Goal: Information Seeking & Learning: Understand process/instructions

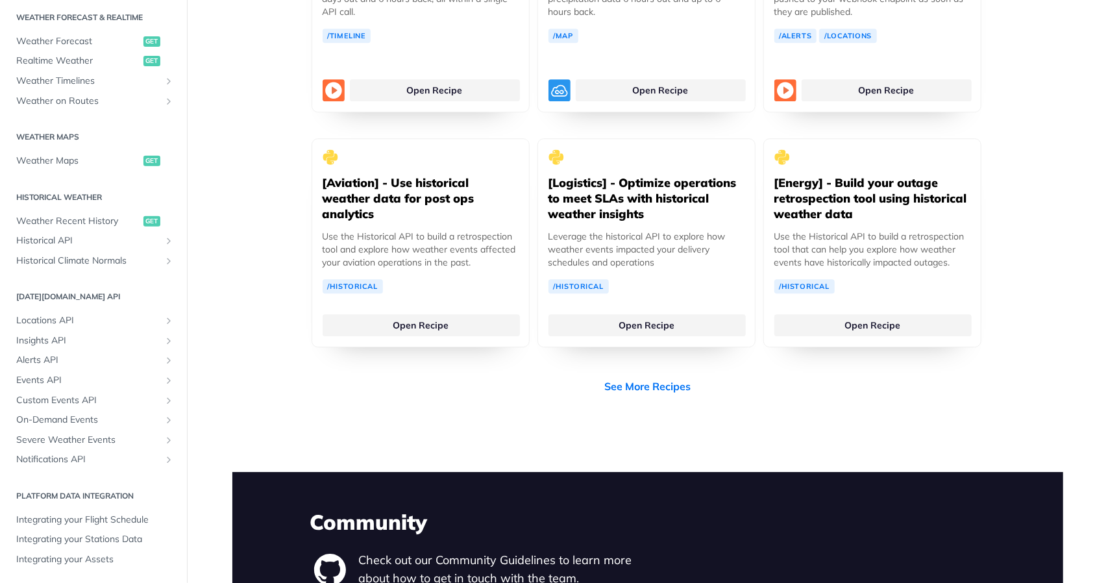
scroll to position [2579, 0]
click at [67, 326] on span "Locations API" at bounding box center [88, 320] width 144 height 13
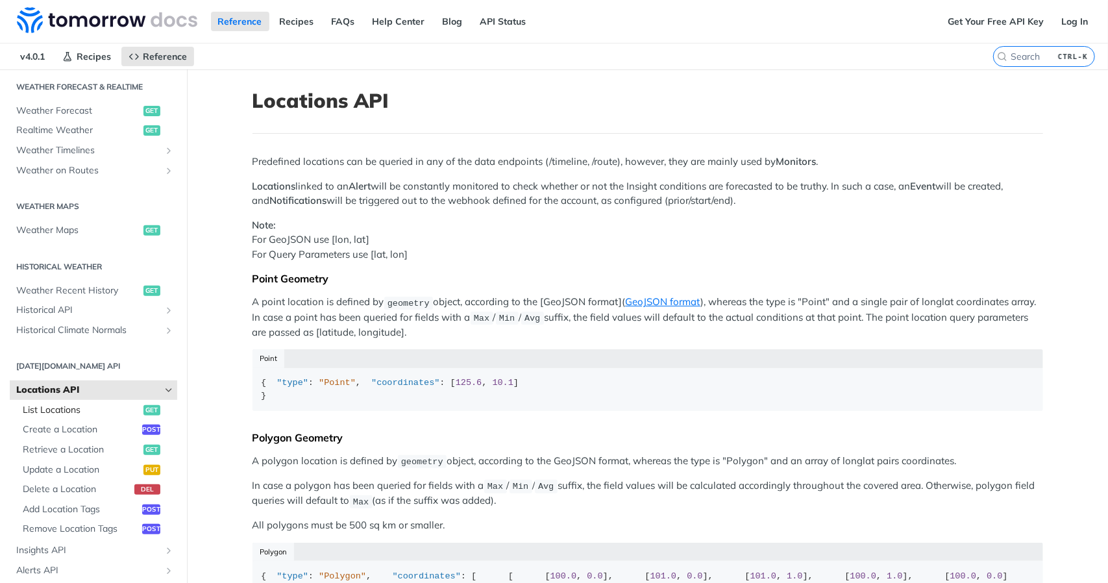
click at [61, 411] on span "List Locations" at bounding box center [81, 410] width 117 height 13
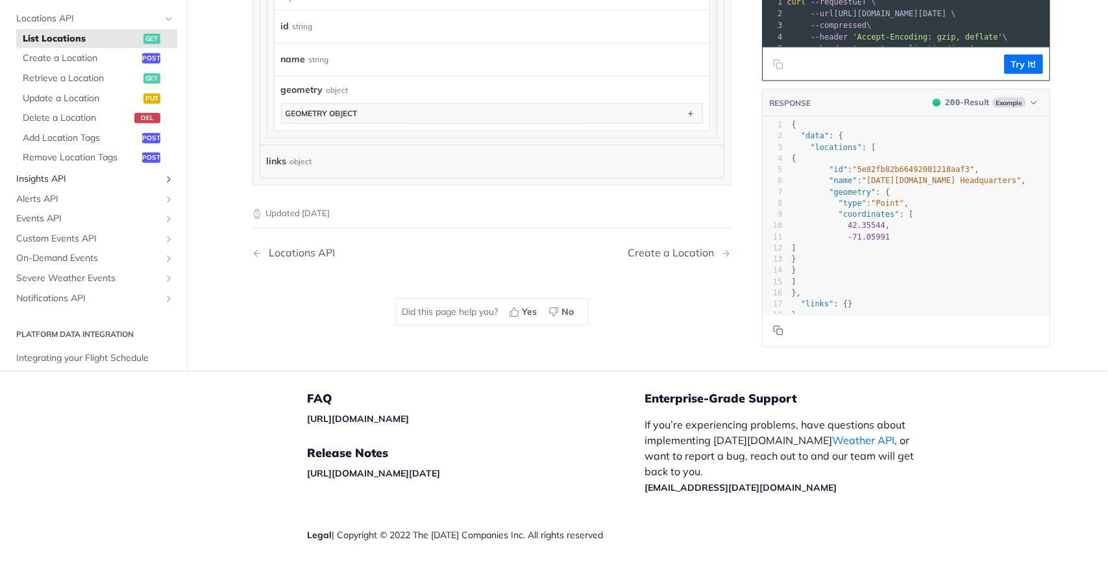
scroll to position [369, 0]
click at [60, 193] on span "Alerts API" at bounding box center [88, 199] width 144 height 13
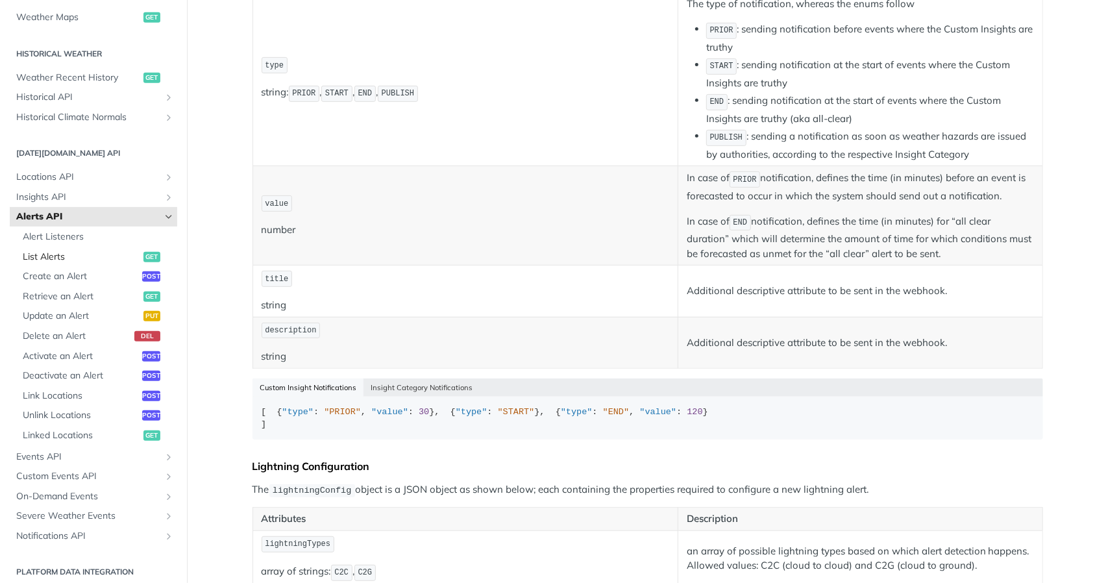
scroll to position [422, 0]
click at [18, 192] on span "Insights API" at bounding box center [88, 197] width 144 height 13
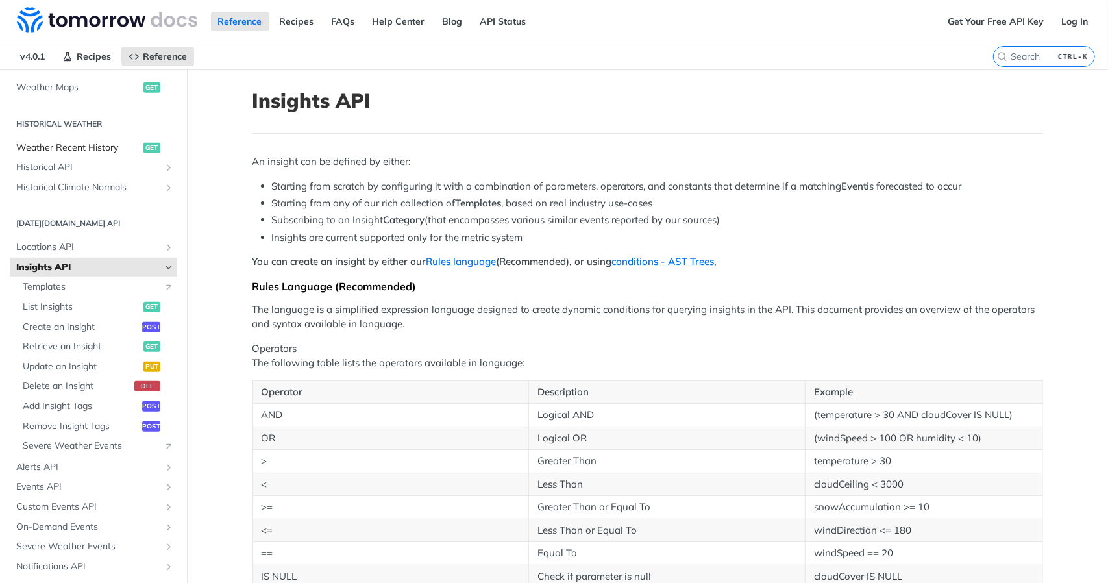
click at [99, 147] on span "Weather Recent History" at bounding box center [78, 147] width 124 height 13
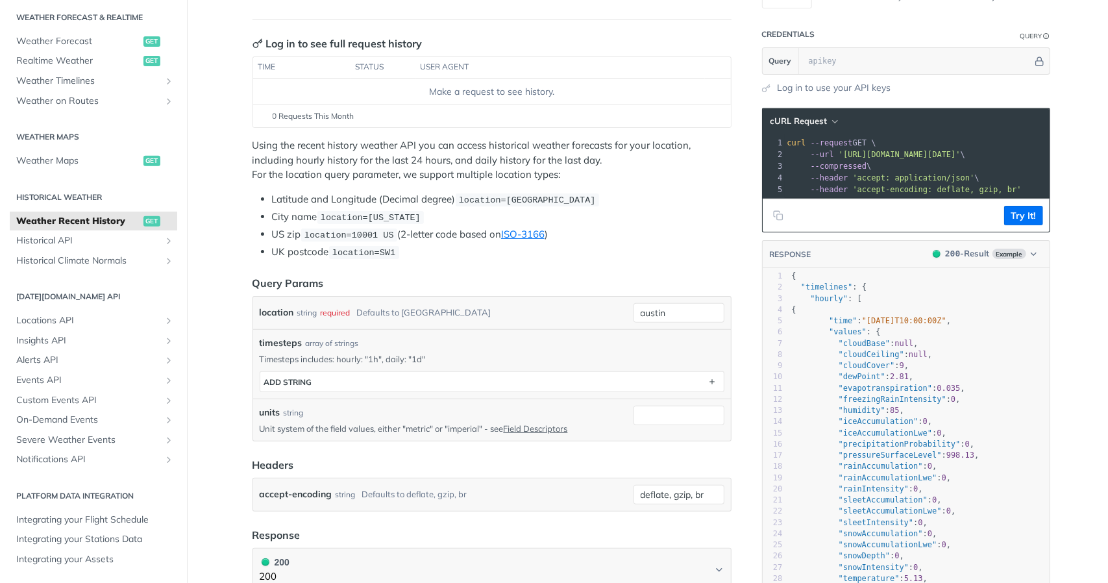
scroll to position [135, 0]
click at [676, 308] on input "austin" at bounding box center [678, 311] width 91 height 19
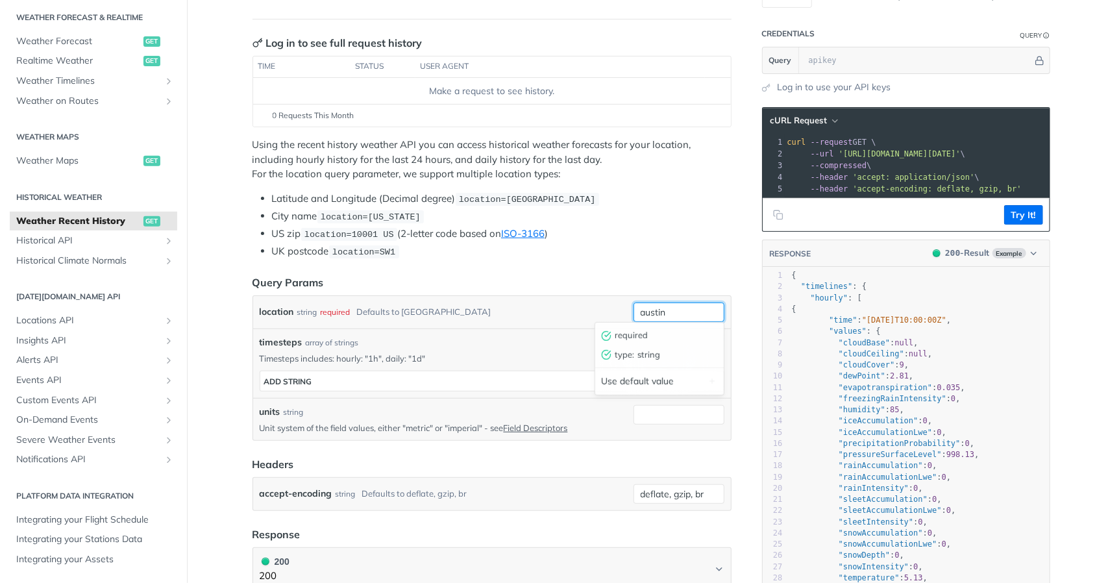
click at [676, 308] on input "austin" at bounding box center [678, 311] width 91 height 19
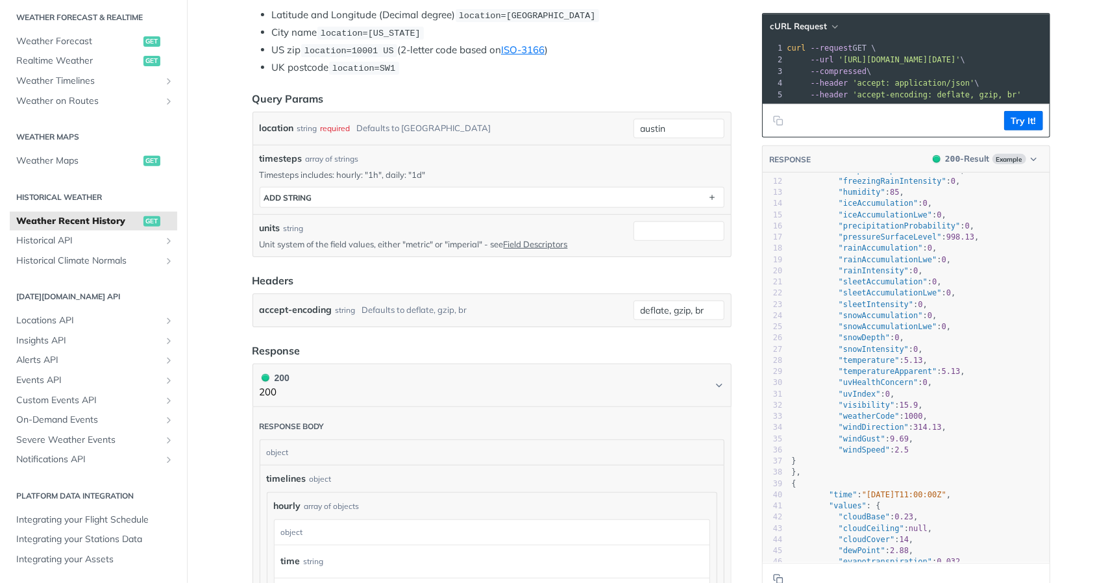
scroll to position [0, 0]
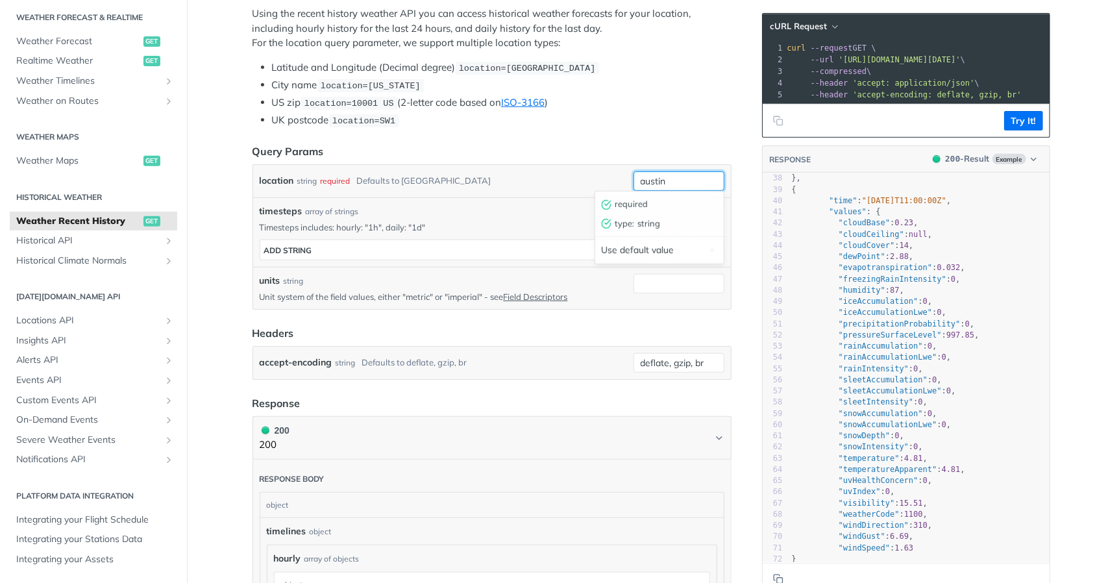
click at [650, 180] on input "austin" at bounding box center [678, 180] width 91 height 19
type input "ئ"
type input "qom"
click at [1018, 126] on button "Try It!" at bounding box center [1023, 120] width 39 height 19
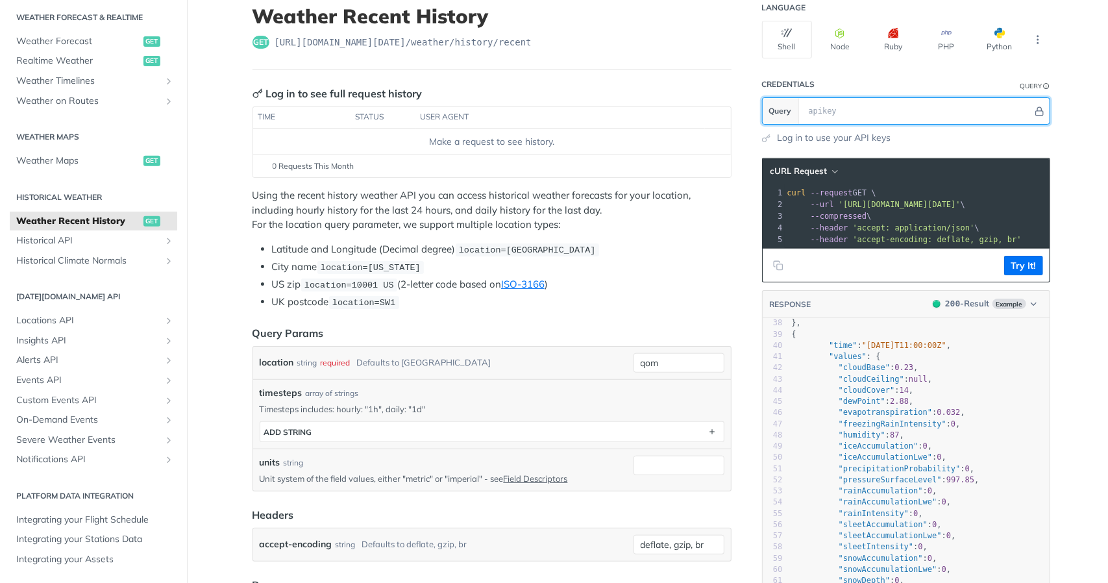
click at [816, 104] on input "text" at bounding box center [917, 111] width 230 height 26
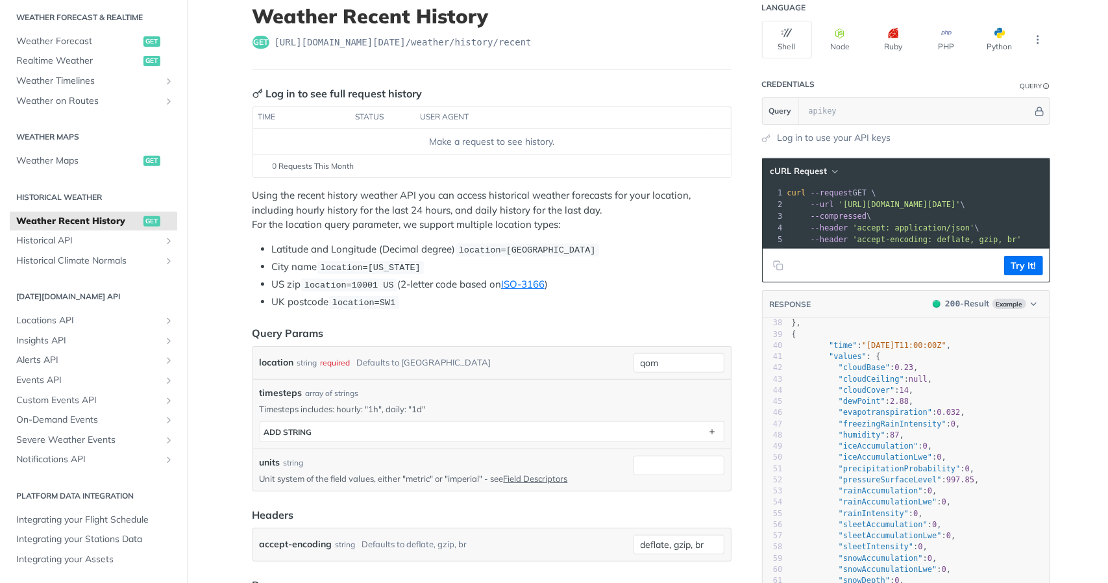
click at [1041, 131] on div "Log in to use your API keys" at bounding box center [906, 138] width 288 height 14
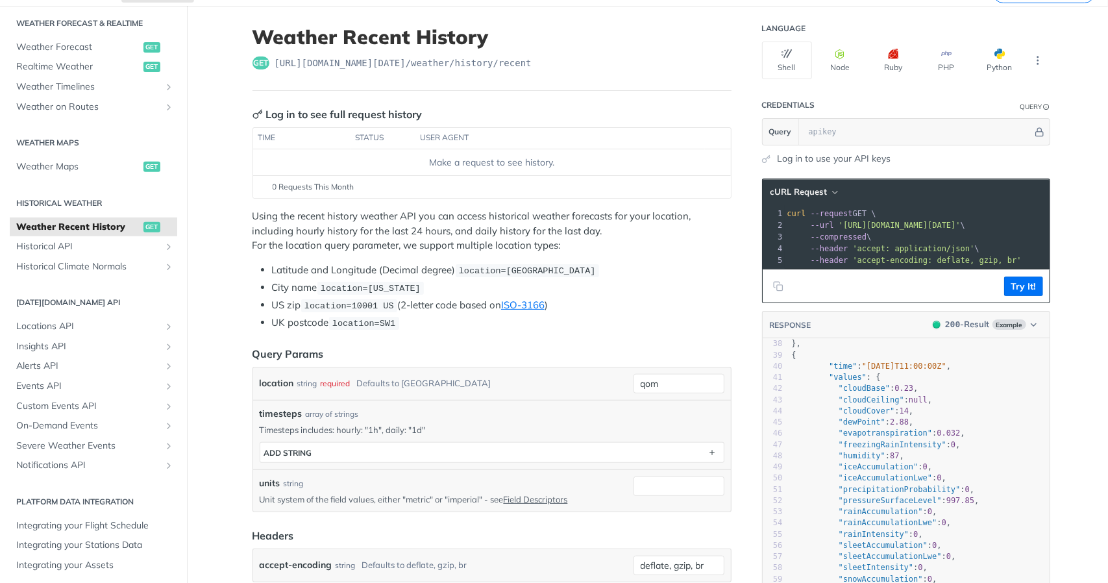
click at [810, 158] on link "Log in to use your API keys" at bounding box center [835, 159] width 114 height 14
click at [863, 130] on input "text" at bounding box center [917, 132] width 230 height 26
paste input "jTv68zL0sjVQfH1oFw9TwuAoaRmSajo3"
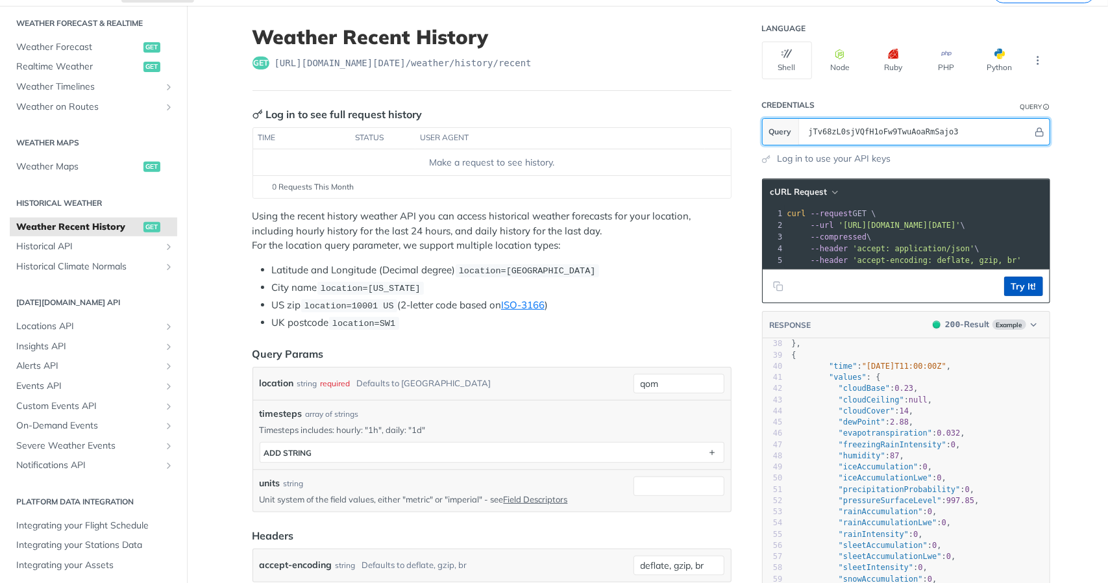
type input "jTv68zL0sjVQfH1oFw9TwuAoaRmSajo3"
click at [1018, 296] on button "Try It!" at bounding box center [1023, 285] width 39 height 19
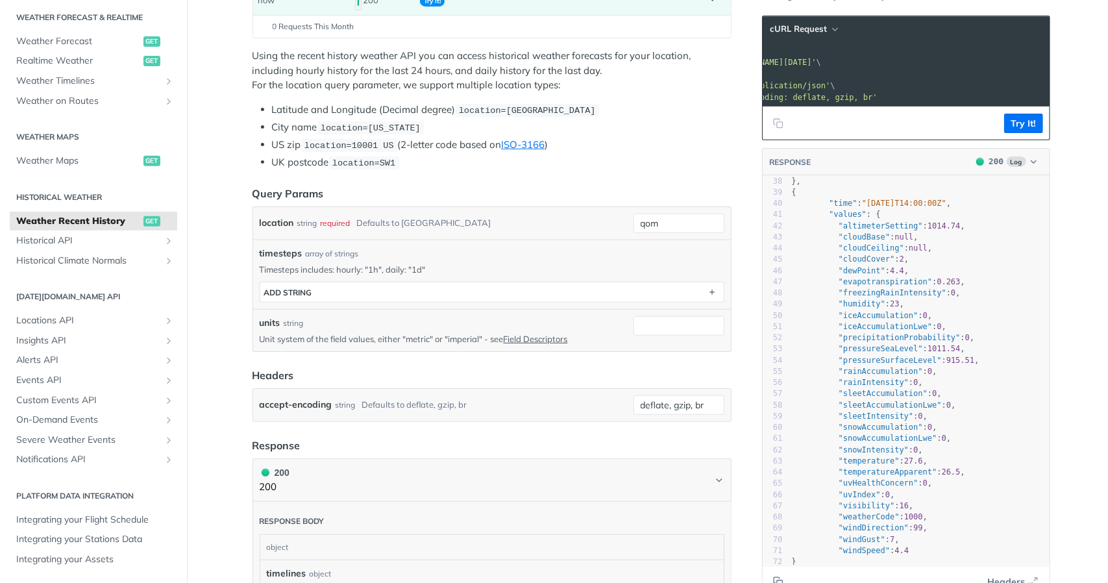
scroll to position [0, 167]
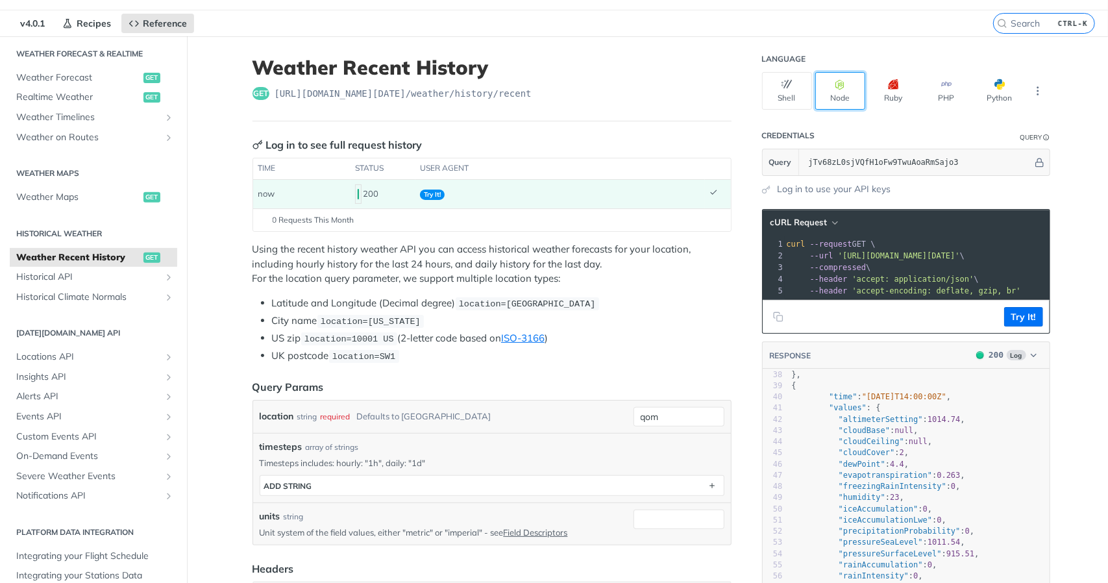
click at [835, 86] on icon "button" at bounding box center [840, 84] width 10 height 10
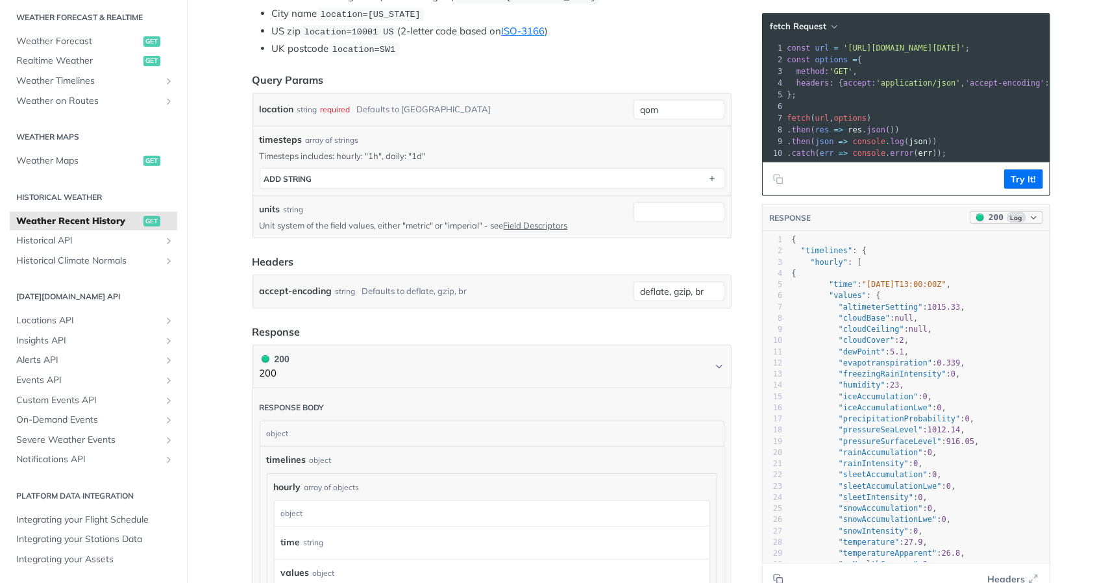
drag, startPoint x: 985, startPoint y: 307, endPoint x: 981, endPoint y: 228, distance: 78.6
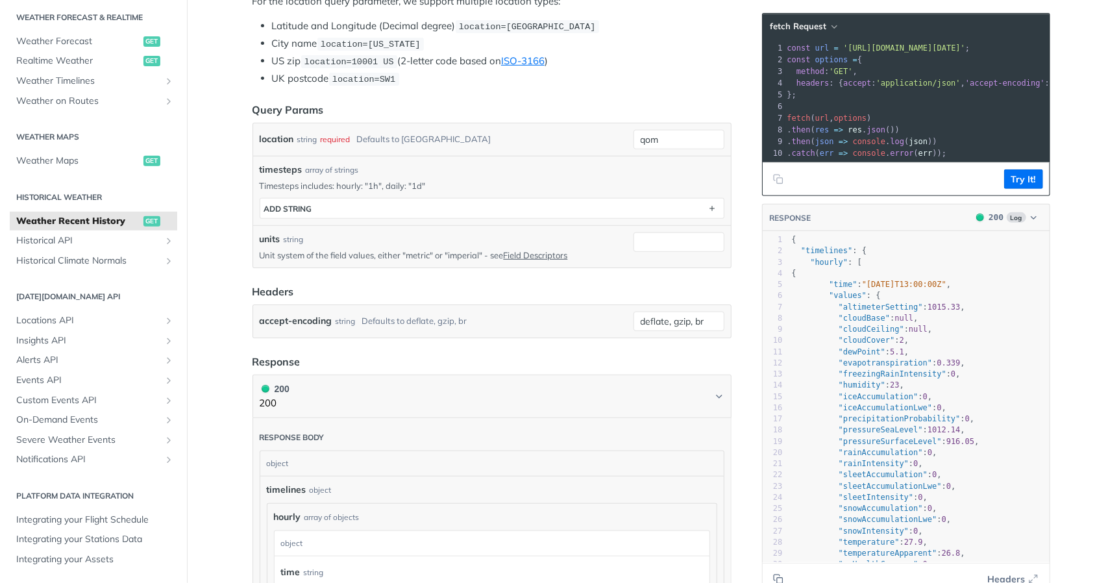
scroll to position [311, 0]
drag, startPoint x: 786, startPoint y: 262, endPoint x: 796, endPoint y: 271, distance: 12.9
click at [789, 256] on pre ""timelines" : {" at bounding box center [919, 250] width 260 height 11
click at [801, 267] on span ""hourly" : [" at bounding box center [827, 262] width 70 height 9
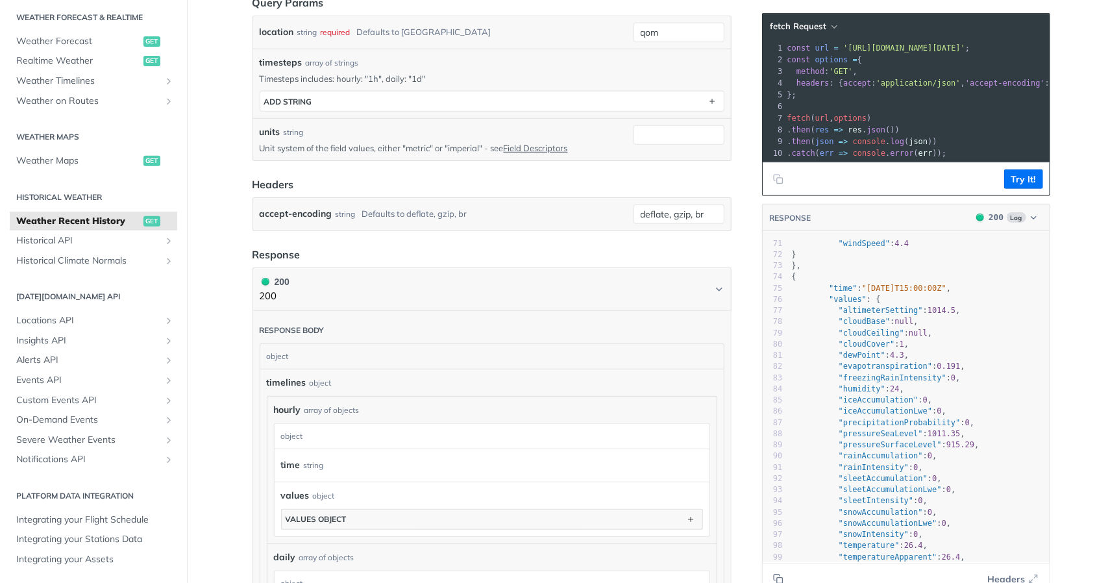
scroll to position [1283, 0]
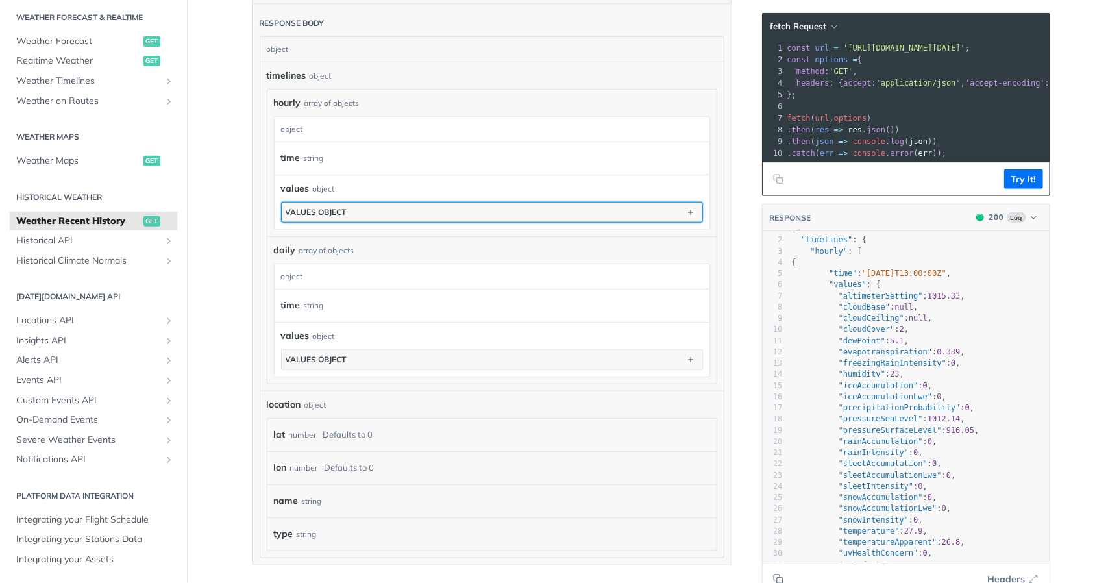
click at [382, 202] on button "values object" at bounding box center [492, 211] width 421 height 19
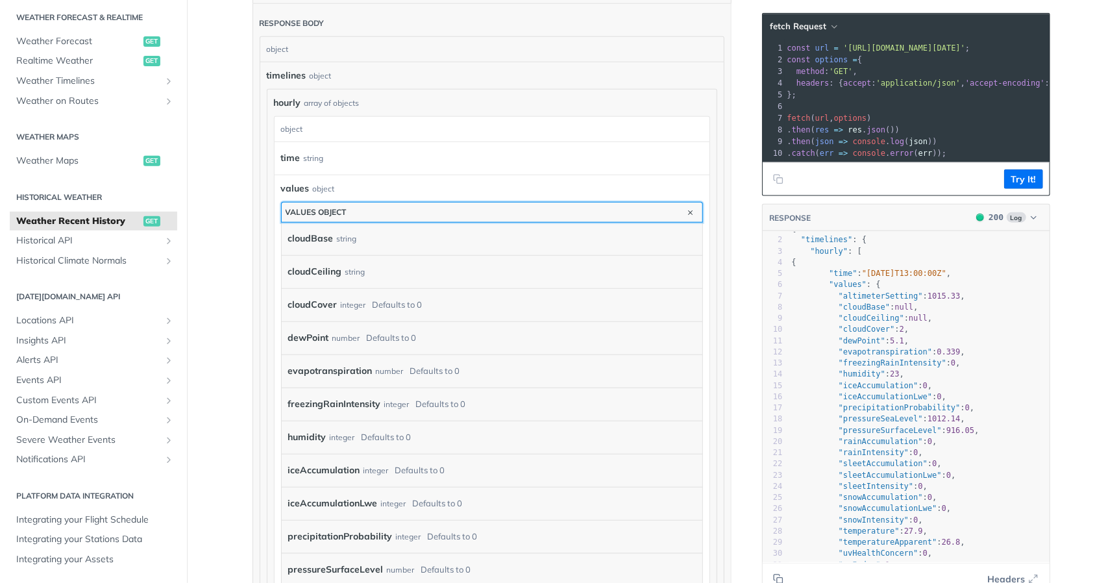
click at [382, 202] on button "values object" at bounding box center [492, 211] width 421 height 19
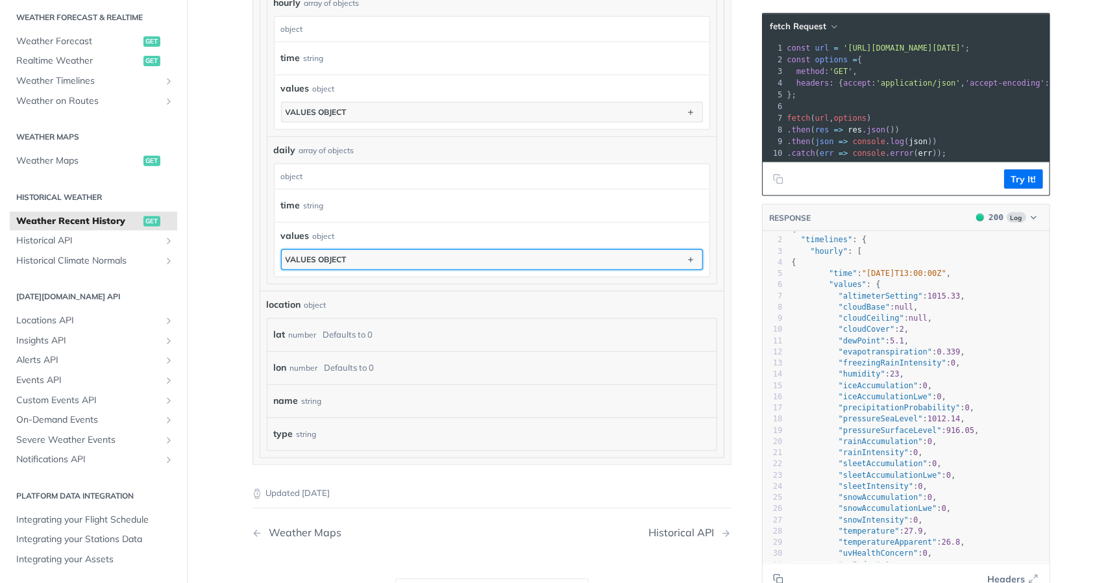
click at [376, 250] on button "values object" at bounding box center [492, 259] width 421 height 19
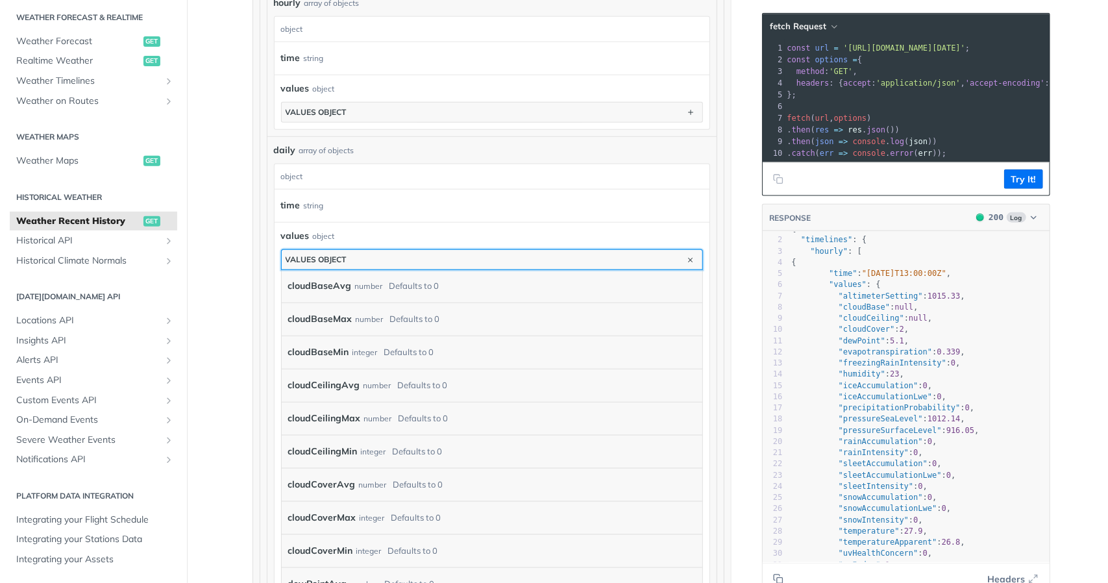
click at [376, 250] on button "values object" at bounding box center [492, 259] width 421 height 19
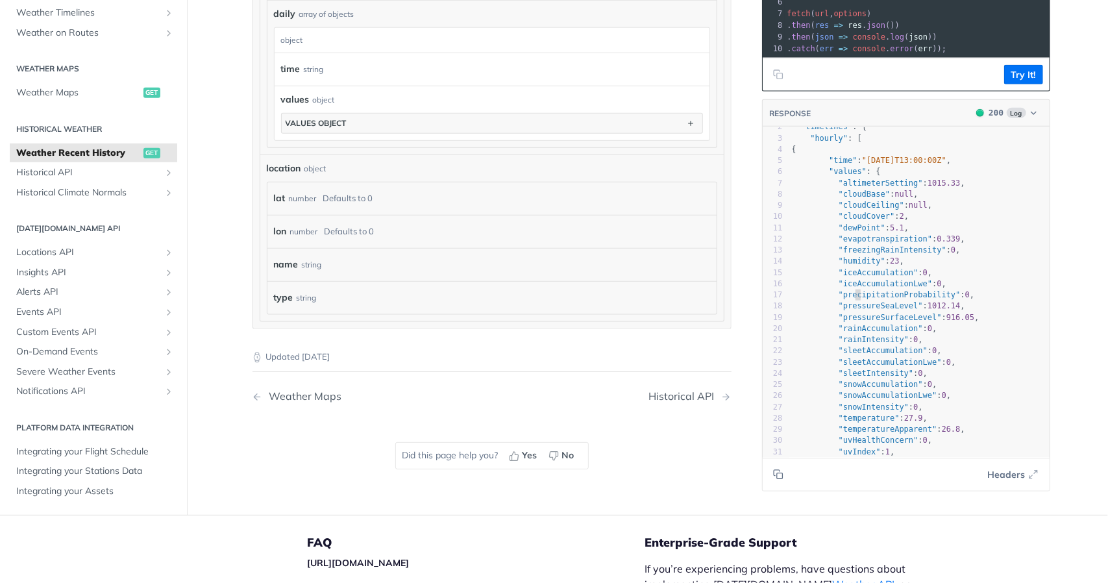
click at [852, 293] on span ""precipitationProbability"" at bounding box center [900, 294] width 122 height 9
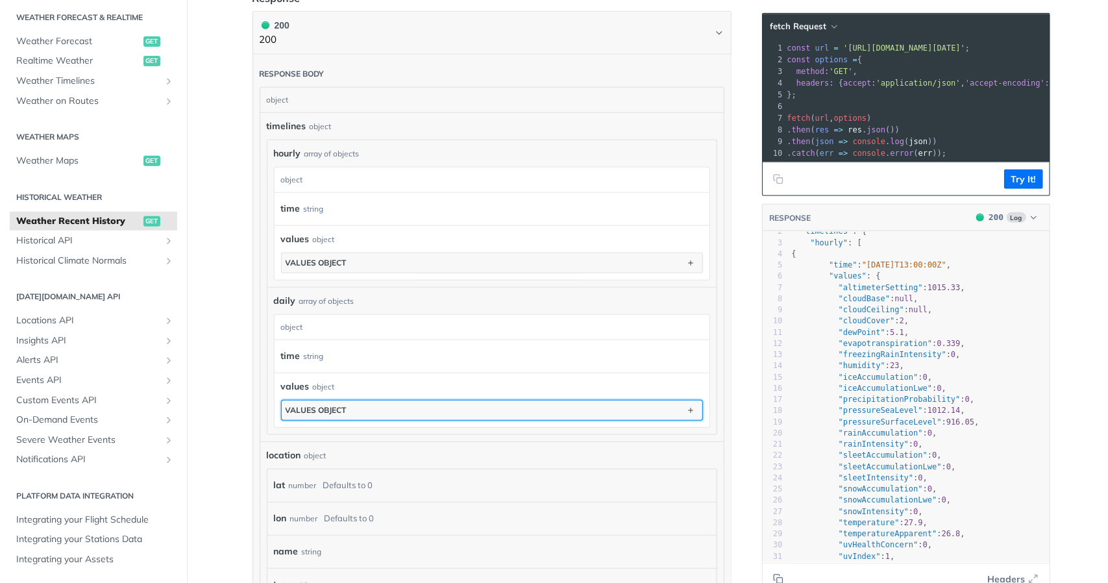
click at [567, 400] on button "values object" at bounding box center [492, 409] width 421 height 19
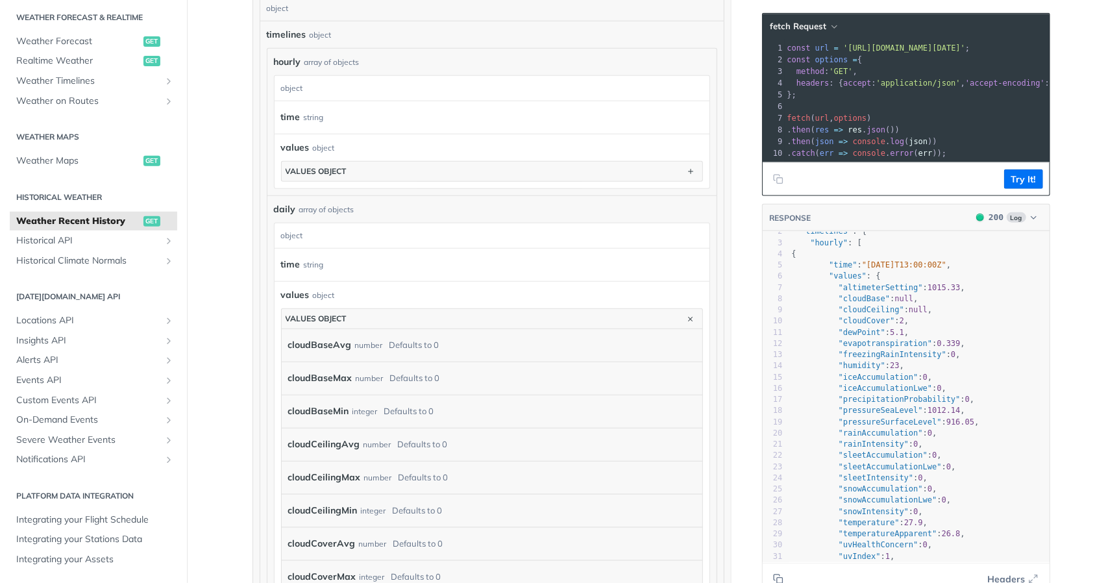
click at [405, 336] on div "Defaults to 0" at bounding box center [414, 345] width 50 height 19
click at [422, 346] on div "cloudBaseAvg number Defaults to 0" at bounding box center [492, 345] width 421 height 32
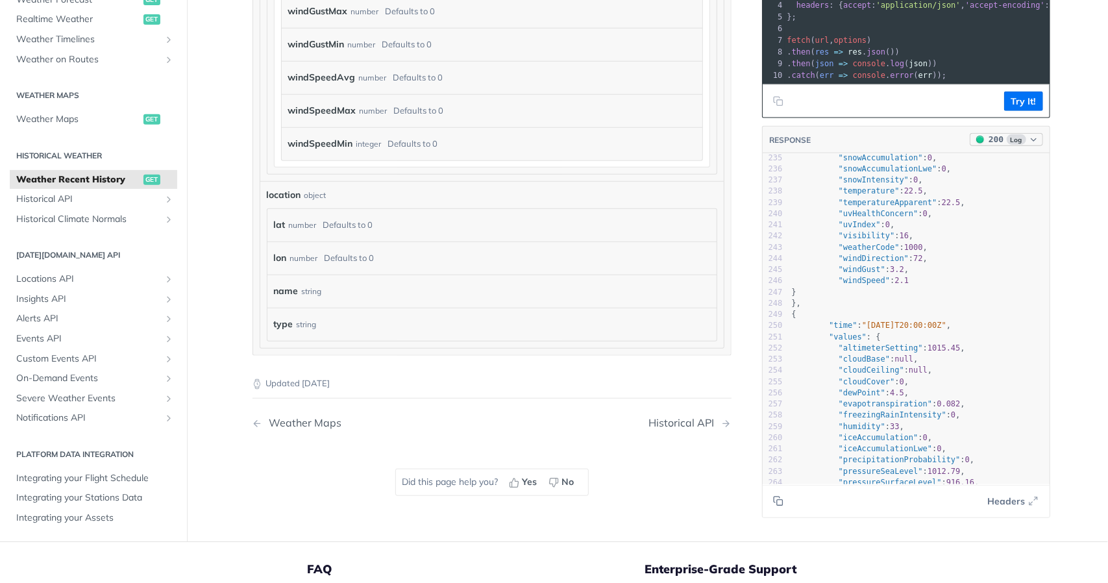
click at [1008, 134] on span "Log" at bounding box center [1016, 139] width 19 height 10
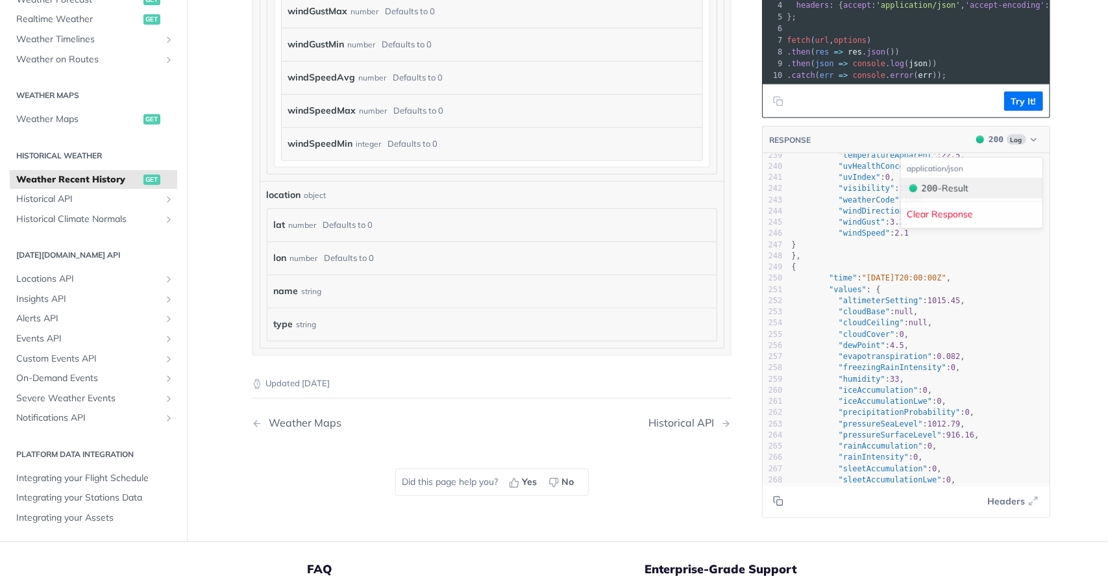
click at [930, 182] on span "200" at bounding box center [930, 187] width 16 height 10
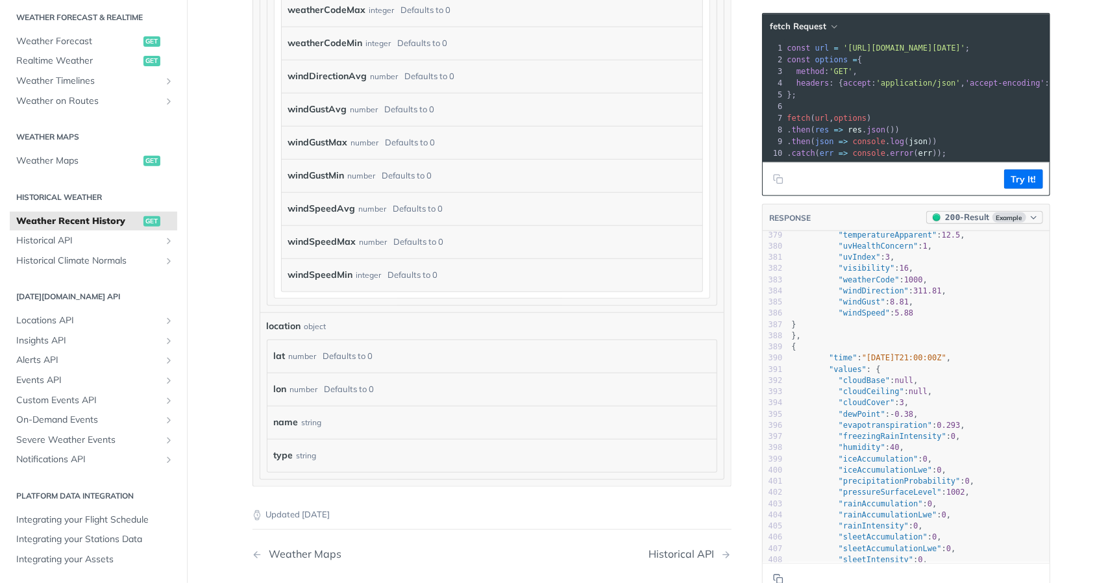
click at [997, 223] on span "Example" at bounding box center [1009, 217] width 34 height 10
click at [955, 267] on div "200 - Result" at bounding box center [945, 267] width 47 height 14
click at [955, 221] on div "200 - Result" at bounding box center [967, 217] width 44 height 13
click at [946, 222] on span "200" at bounding box center [952, 217] width 15 height 10
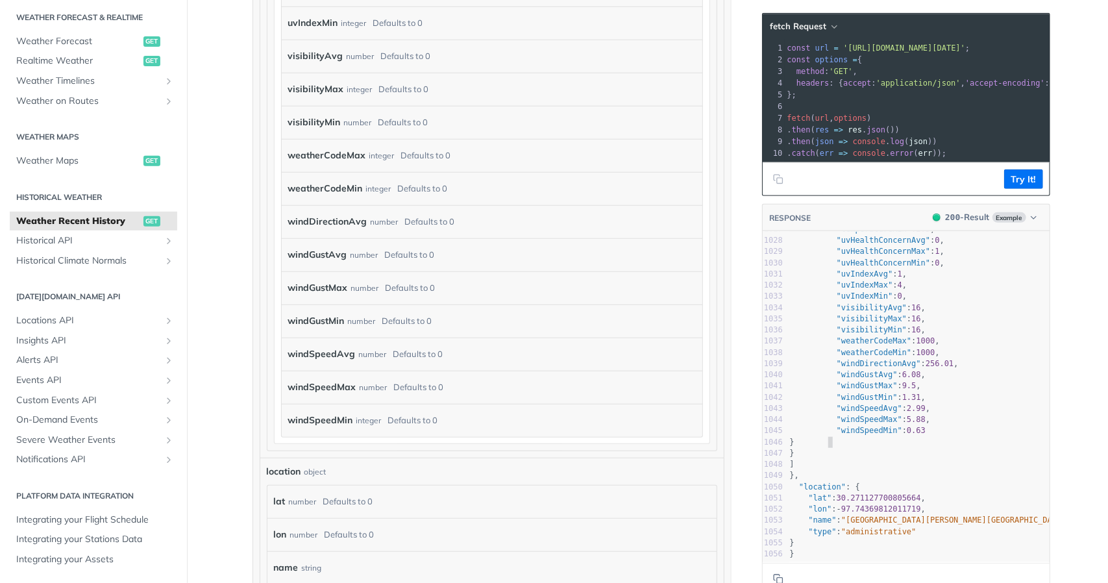
click at [837, 437] on pre "}" at bounding box center [917, 442] width 260 height 11
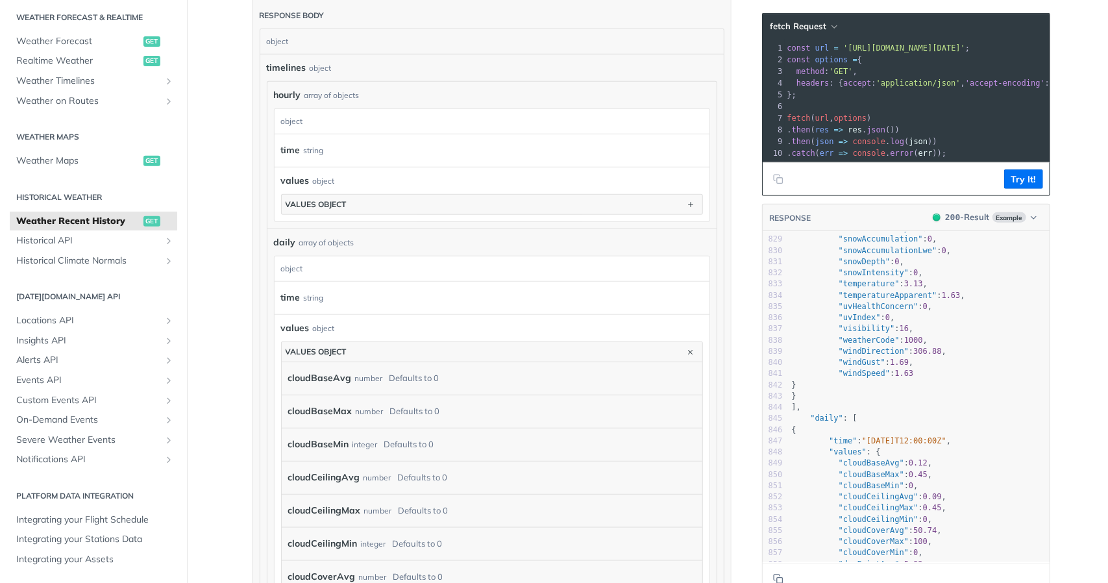
click at [379, 293] on div "time string" at bounding box center [486, 297] width 410 height 19
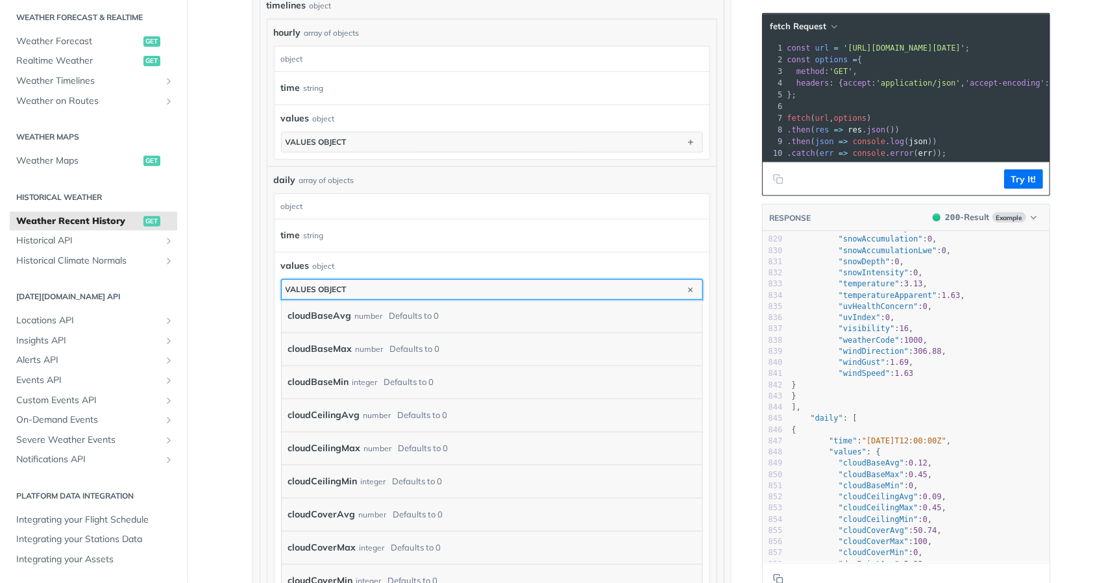
click at [387, 280] on button "values object" at bounding box center [492, 289] width 421 height 19
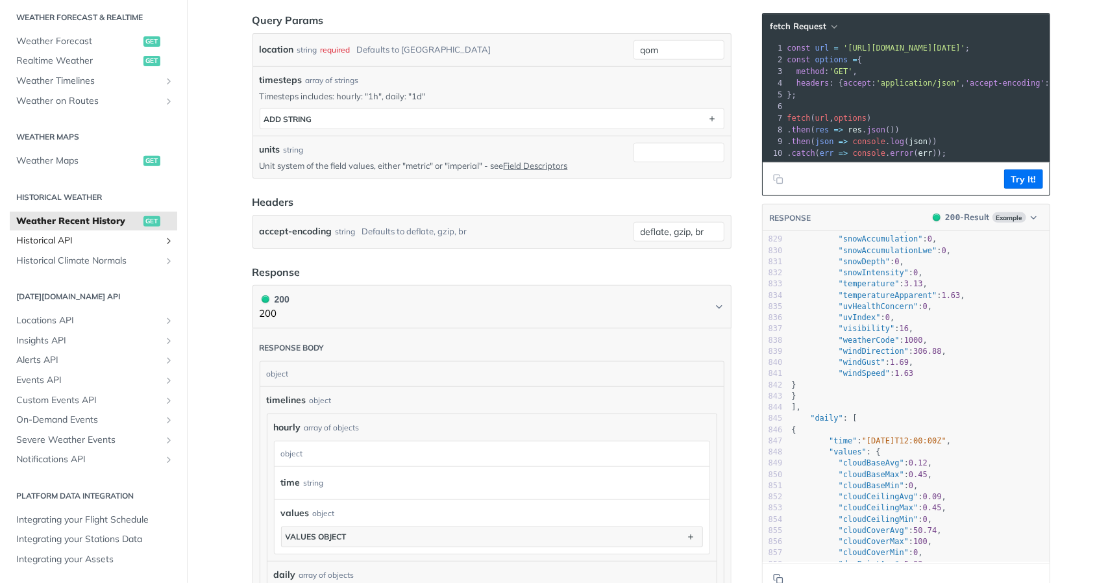
click at [68, 236] on span "Historical API" at bounding box center [88, 240] width 144 height 13
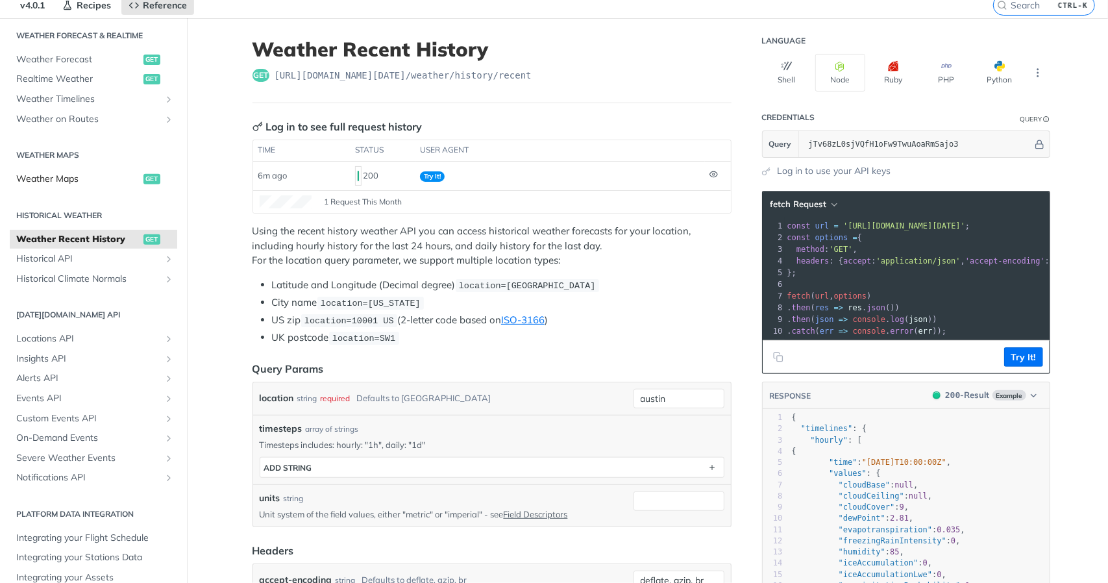
click at [38, 176] on span "Weather Maps" at bounding box center [78, 179] width 124 height 13
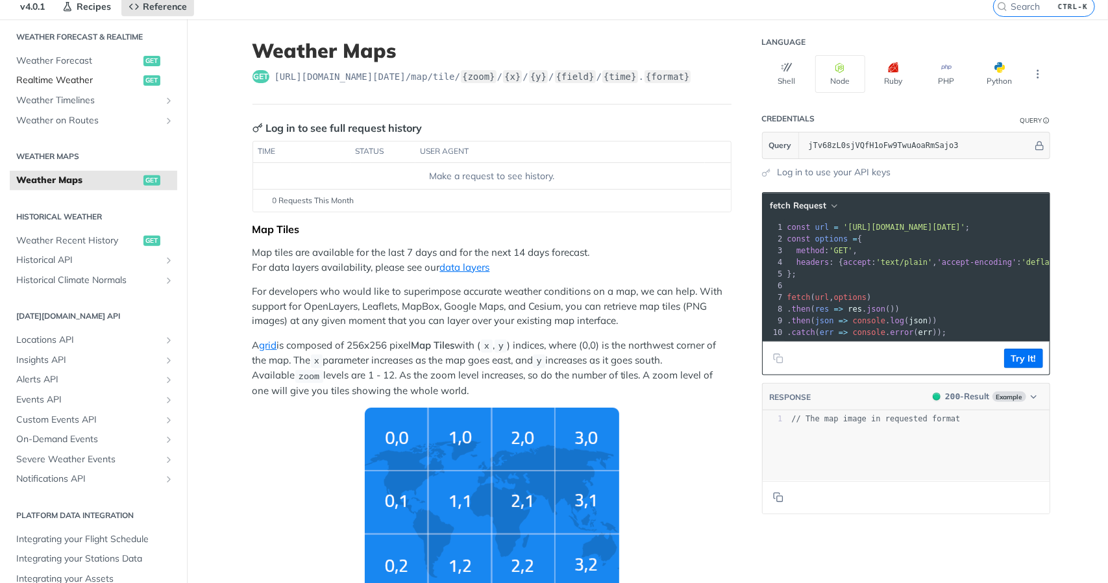
click at [43, 74] on span "Realtime Weather" at bounding box center [78, 80] width 124 height 13
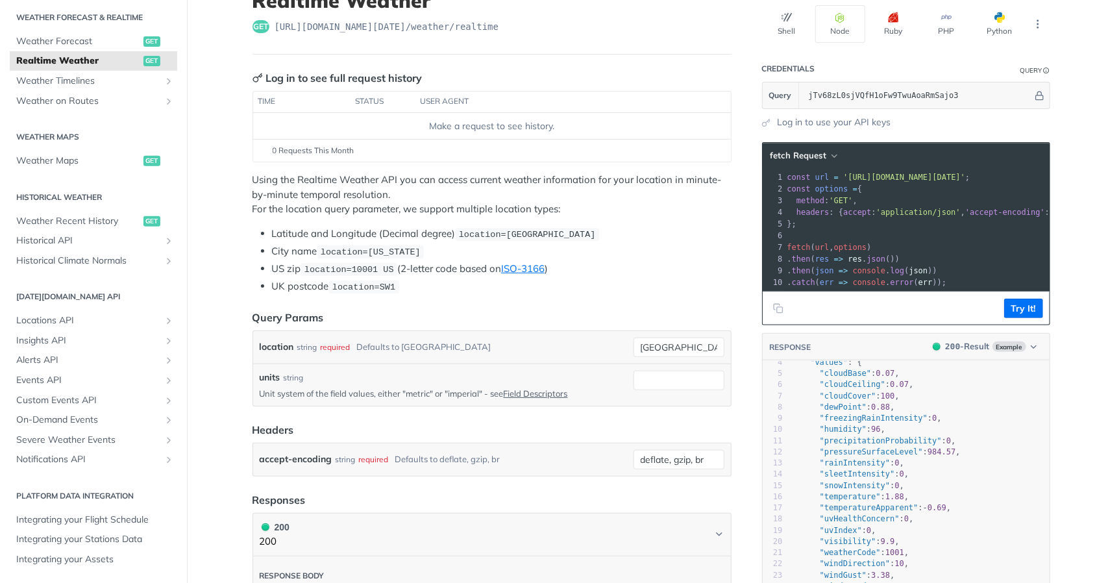
scroll to position [38, 0]
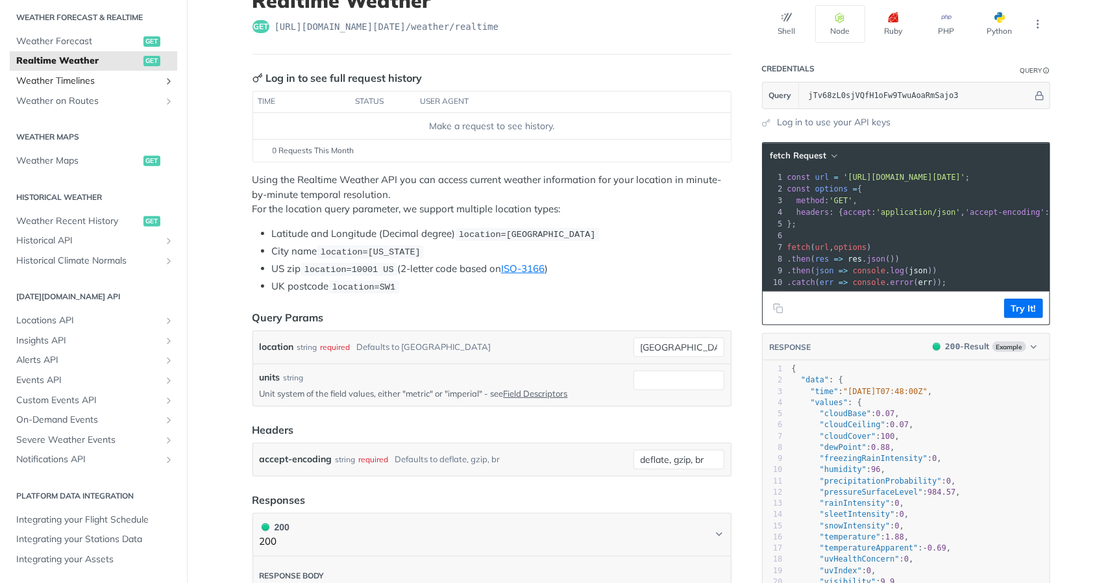
click at [131, 77] on span "Weather Timelines" at bounding box center [88, 81] width 144 height 13
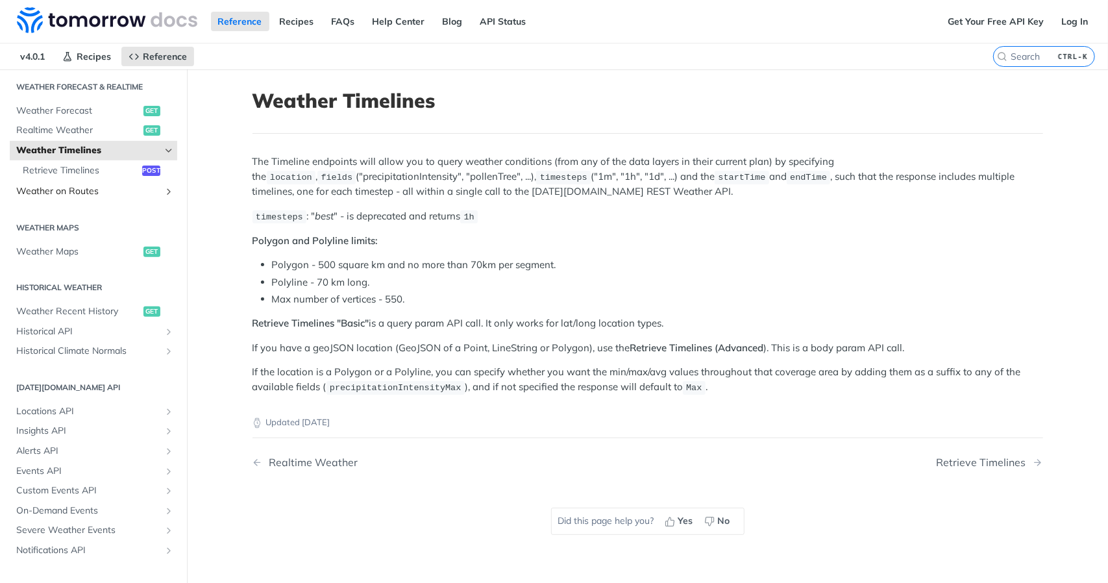
click at [97, 186] on span "Weather on Routes" at bounding box center [88, 191] width 144 height 13
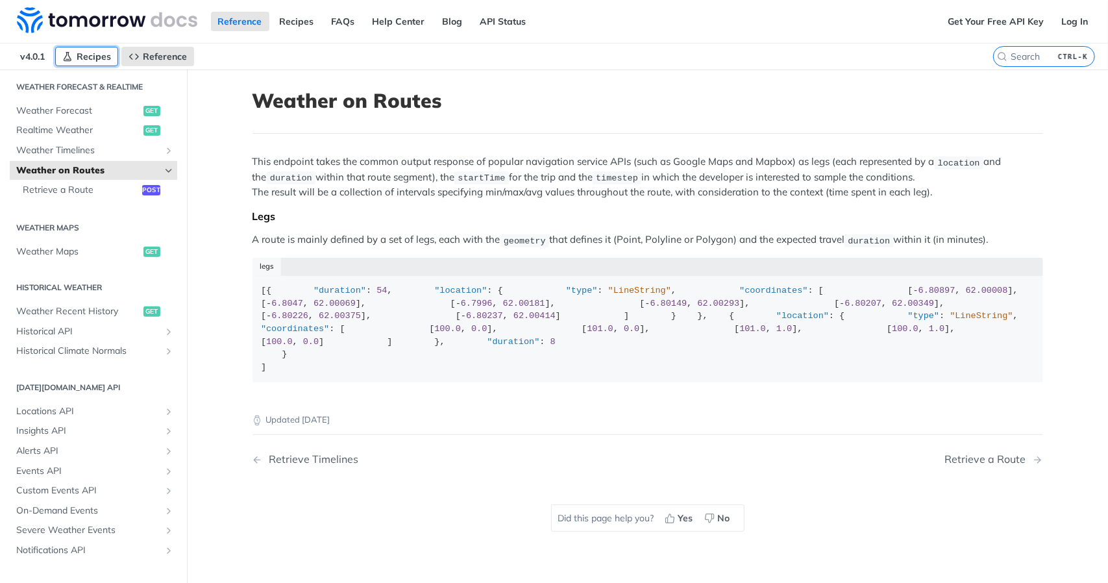
click at [83, 47] on link "Recipes" at bounding box center [86, 56] width 63 height 19
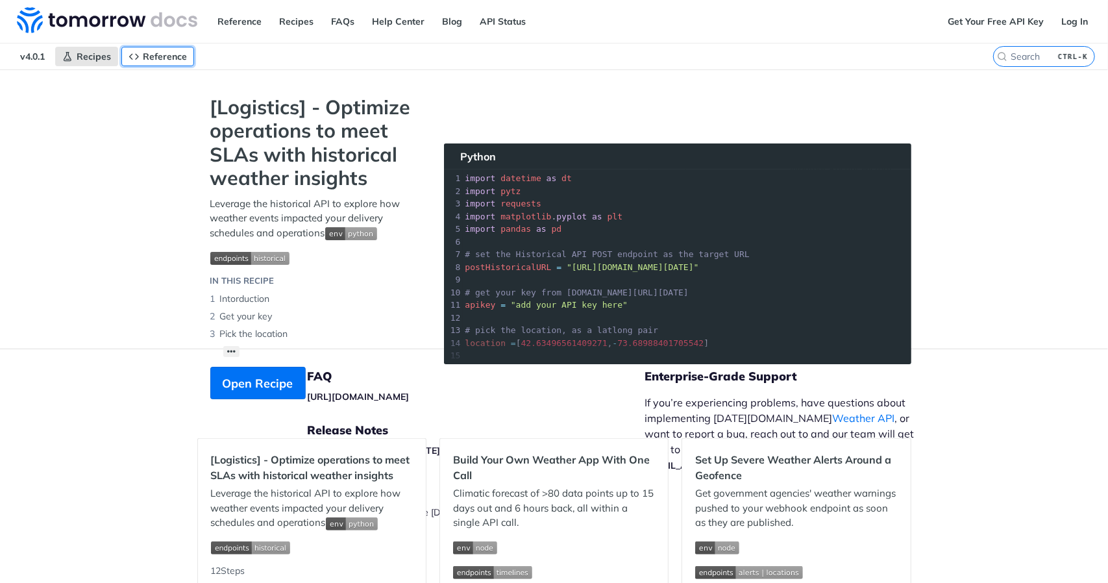
click at [129, 52] on icon "Primary navigation" at bounding box center [134, 56] width 10 height 10
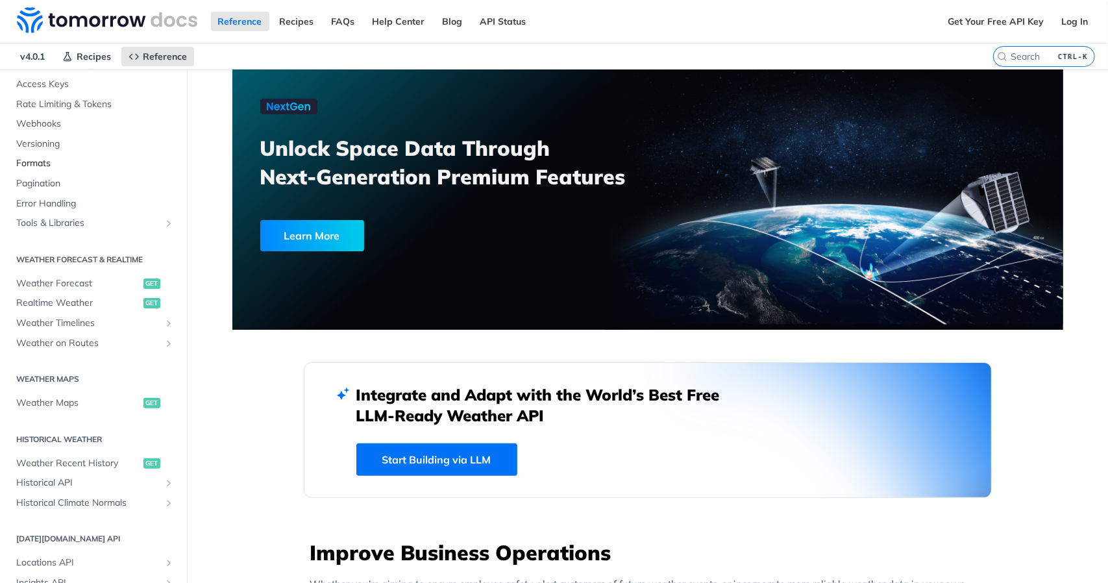
click at [41, 157] on span "Formats" at bounding box center [95, 163] width 158 height 13
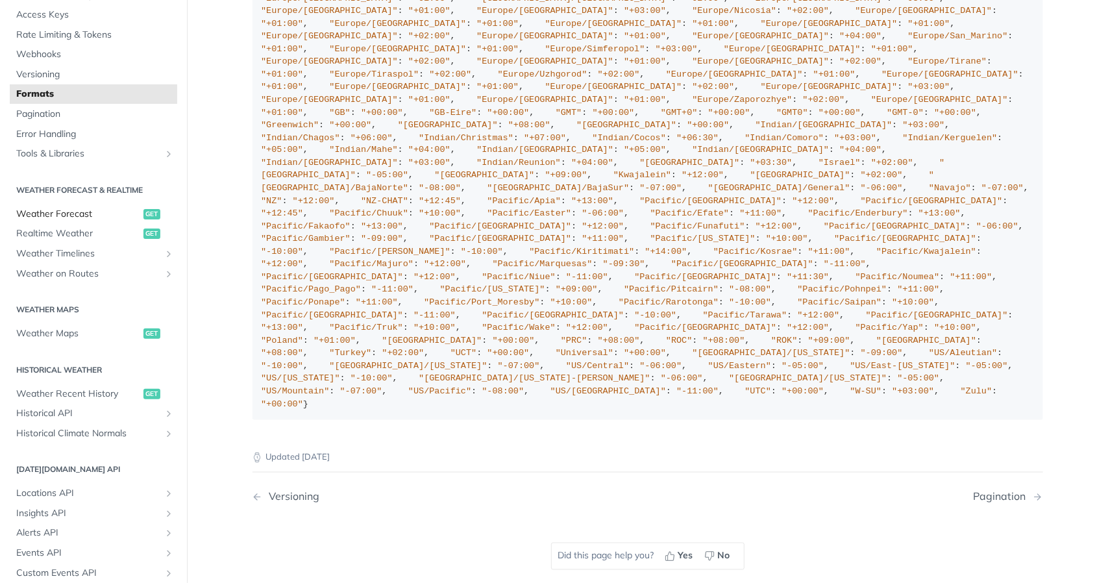
click at [65, 215] on span "Weather Forecast" at bounding box center [78, 214] width 124 height 13
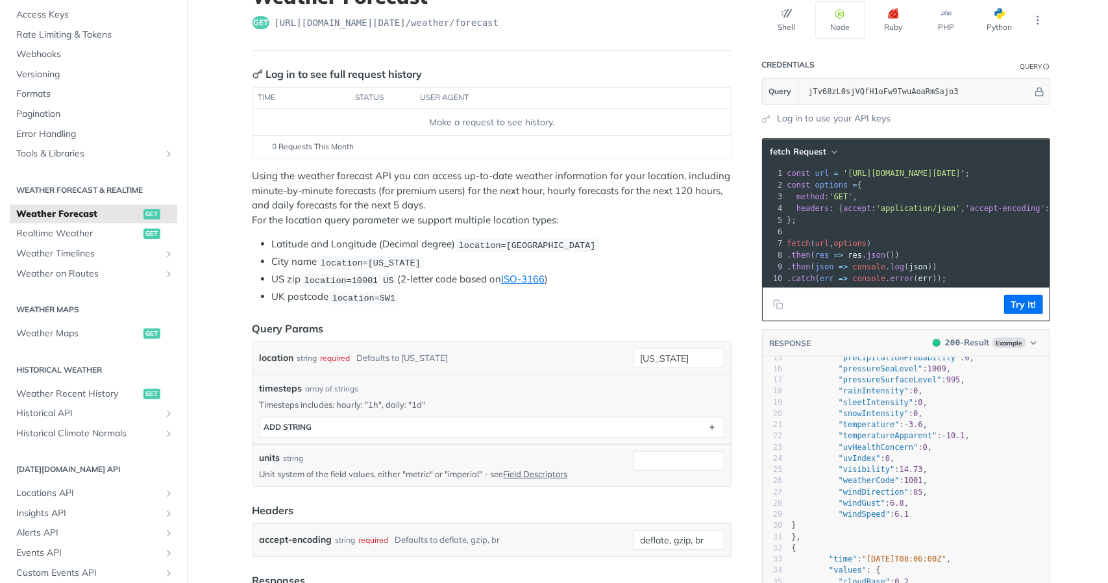
scroll to position [183, 0]
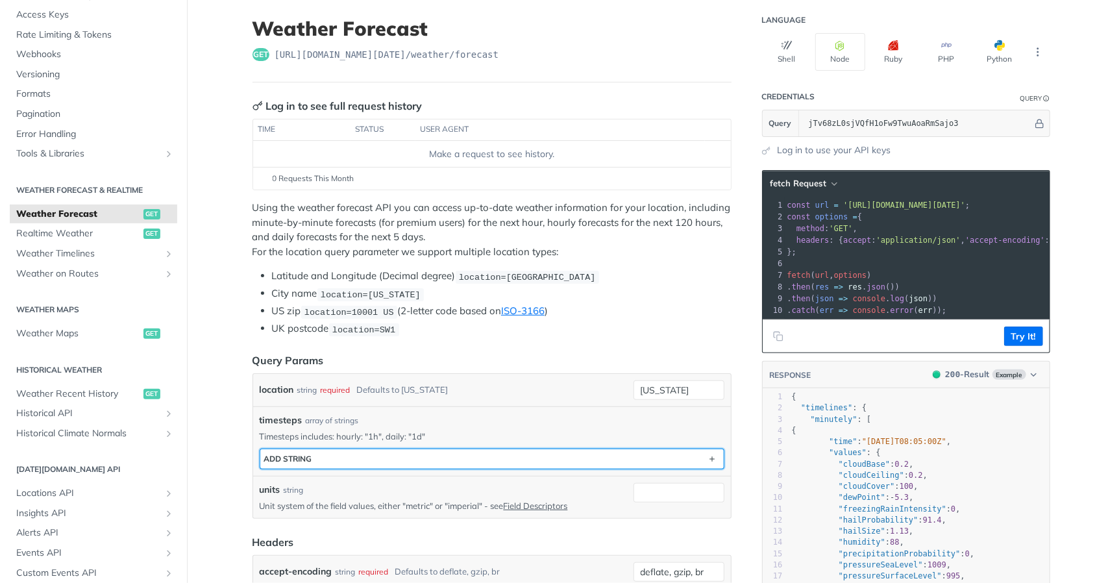
click at [480, 459] on button "ADD string" at bounding box center [491, 458] width 463 height 19
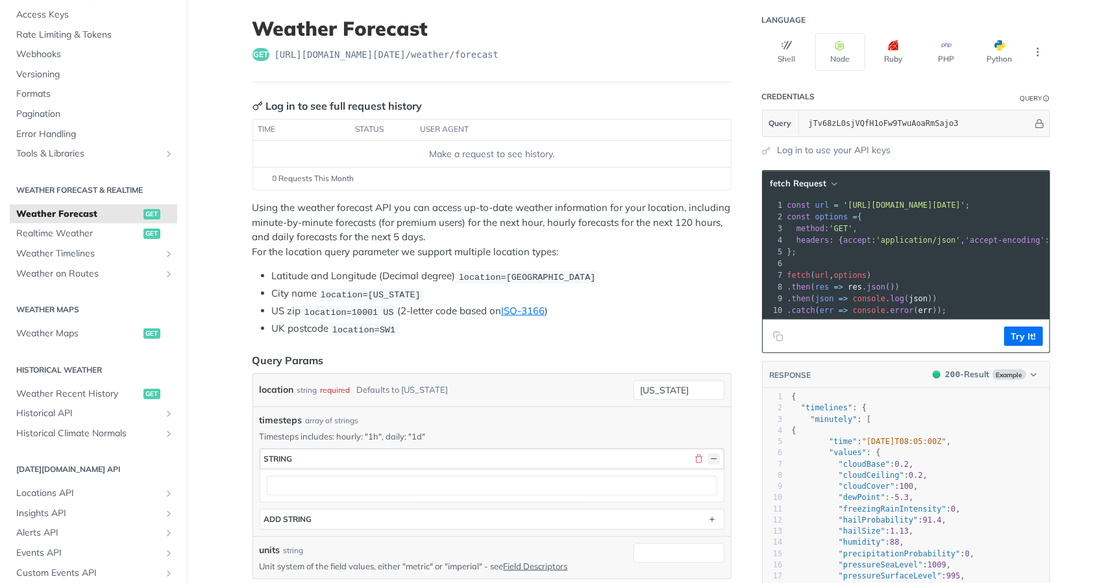
click at [711, 454] on button "button" at bounding box center [714, 459] width 12 height 12
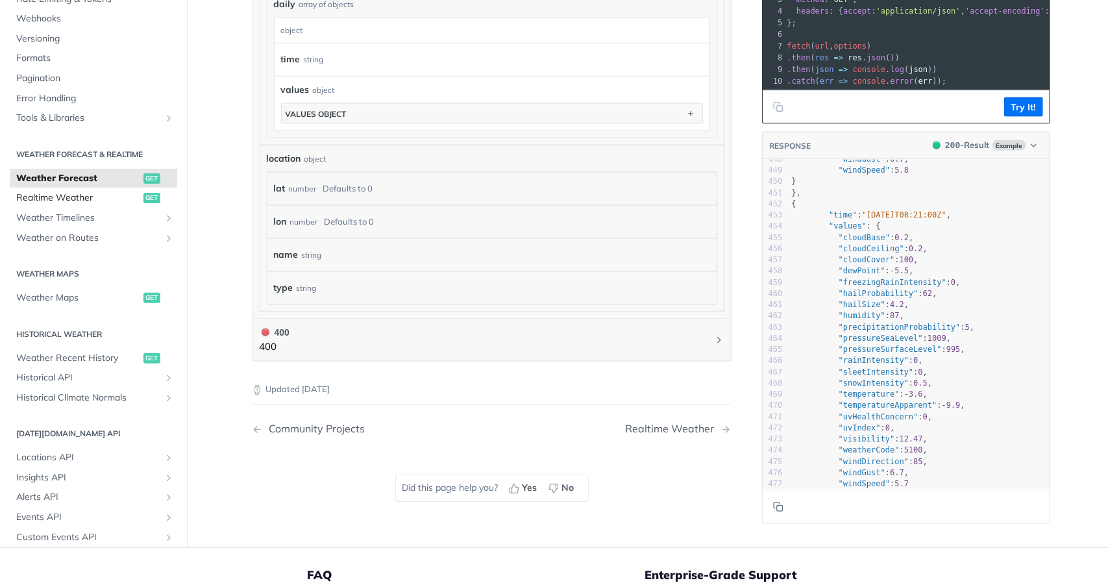
click at [38, 189] on link "Realtime Weather get" at bounding box center [93, 197] width 167 height 19
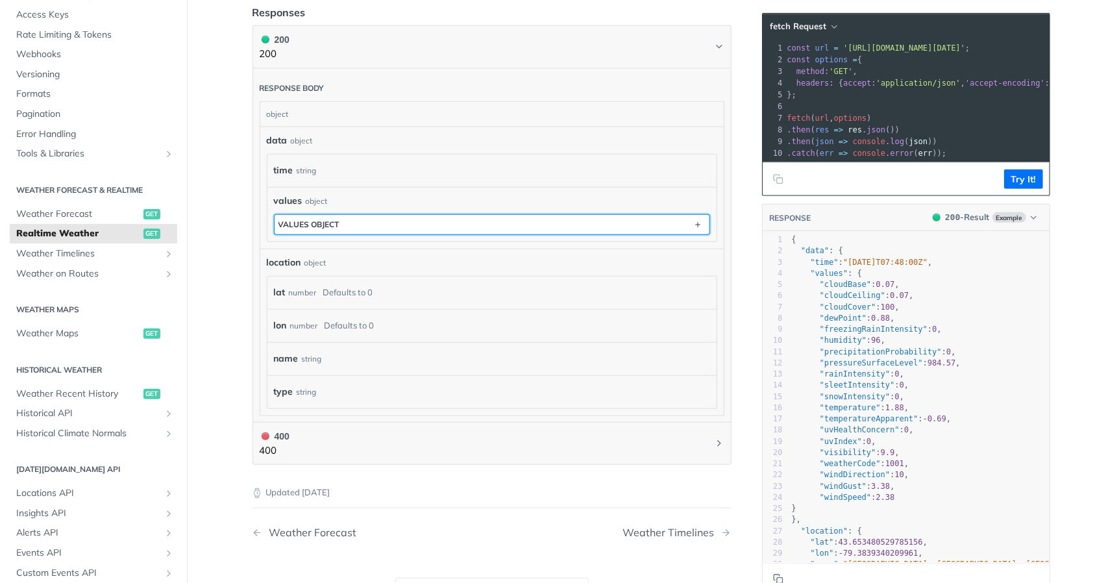
click at [305, 215] on button "values object" at bounding box center [492, 224] width 435 height 19
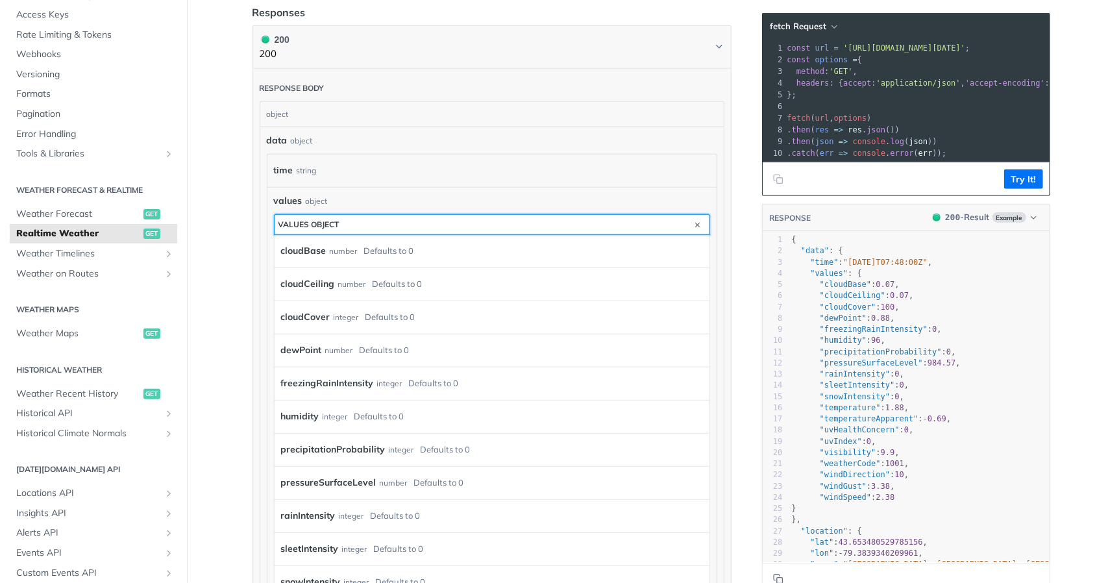
click at [305, 215] on button "values object" at bounding box center [492, 224] width 435 height 19
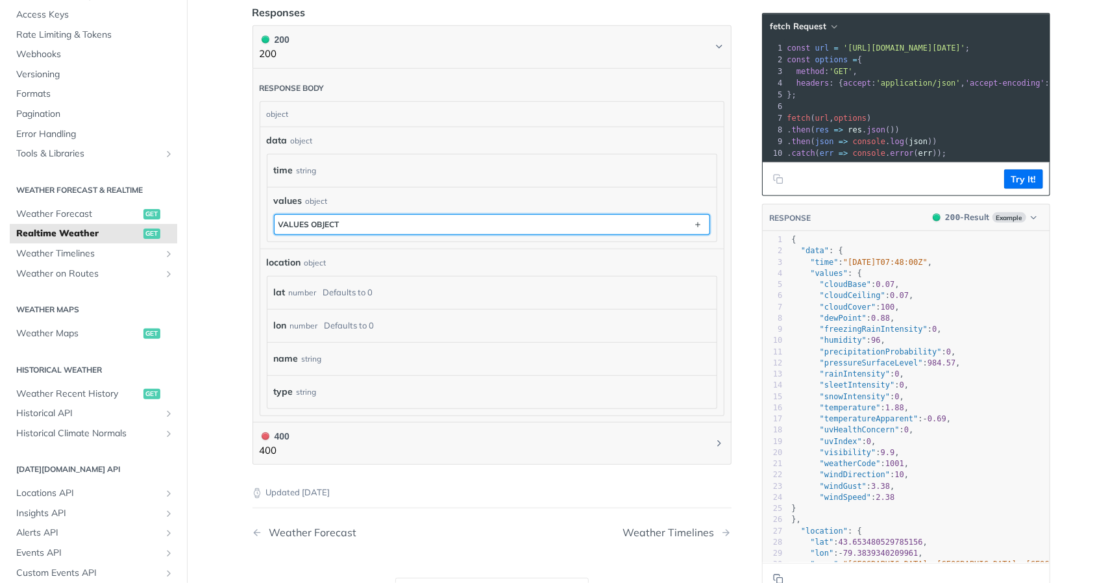
click at [362, 221] on button "values object" at bounding box center [492, 224] width 435 height 19
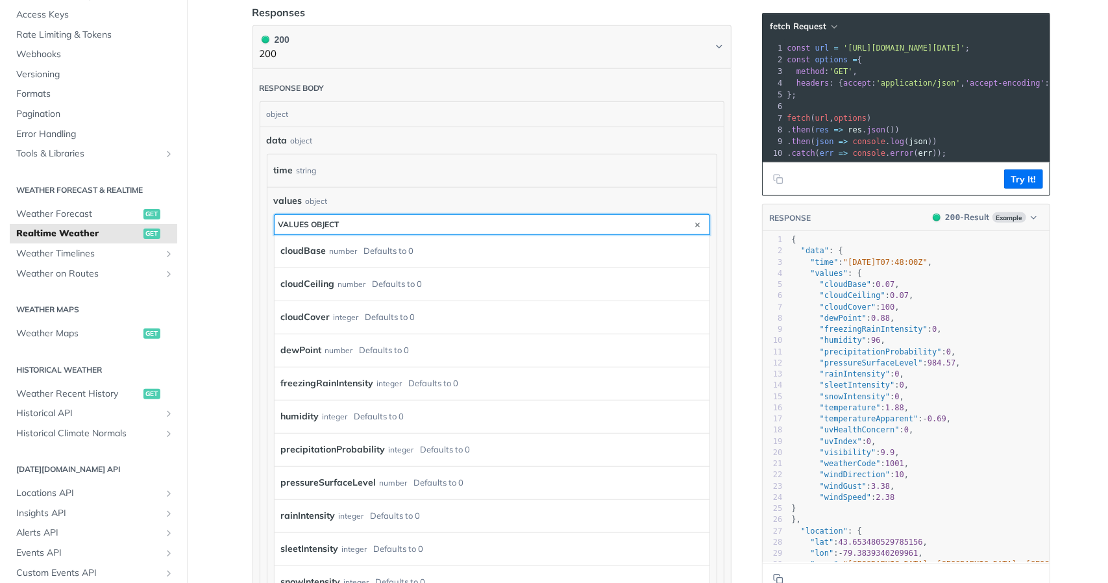
click at [362, 221] on button "values object" at bounding box center [492, 224] width 435 height 19
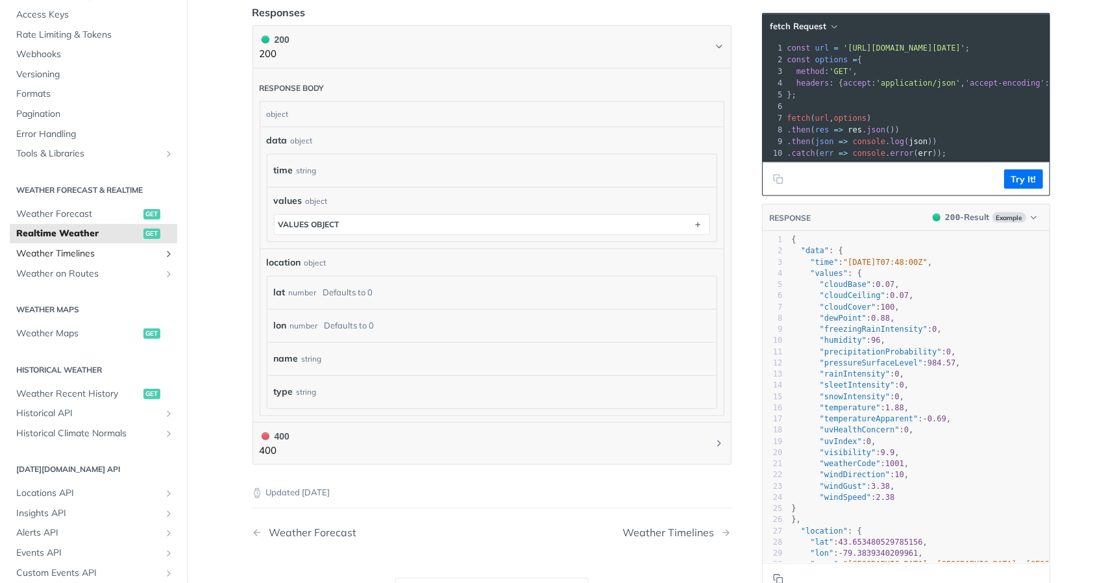
click at [64, 255] on span "Weather Timelines" at bounding box center [88, 253] width 144 height 13
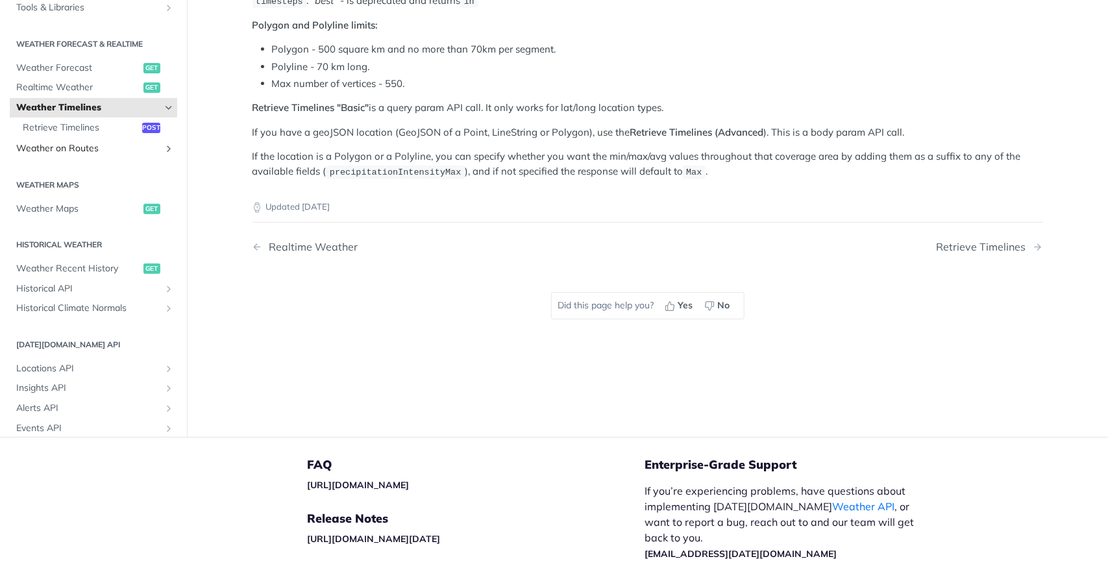
click at [73, 144] on span "Weather on Routes" at bounding box center [88, 148] width 144 height 13
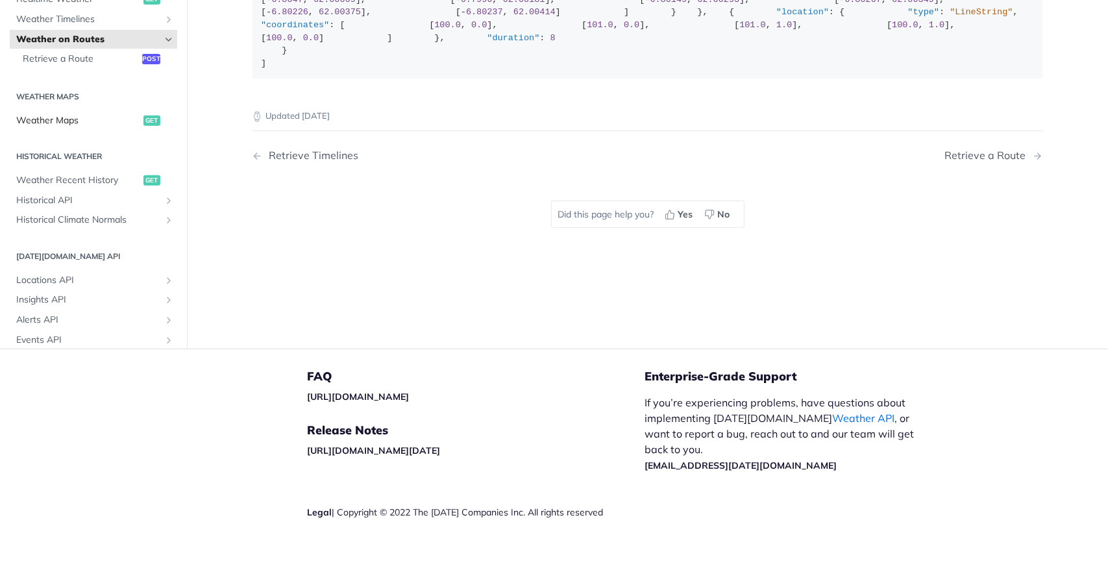
click at [74, 127] on span "Weather Maps" at bounding box center [78, 120] width 124 height 13
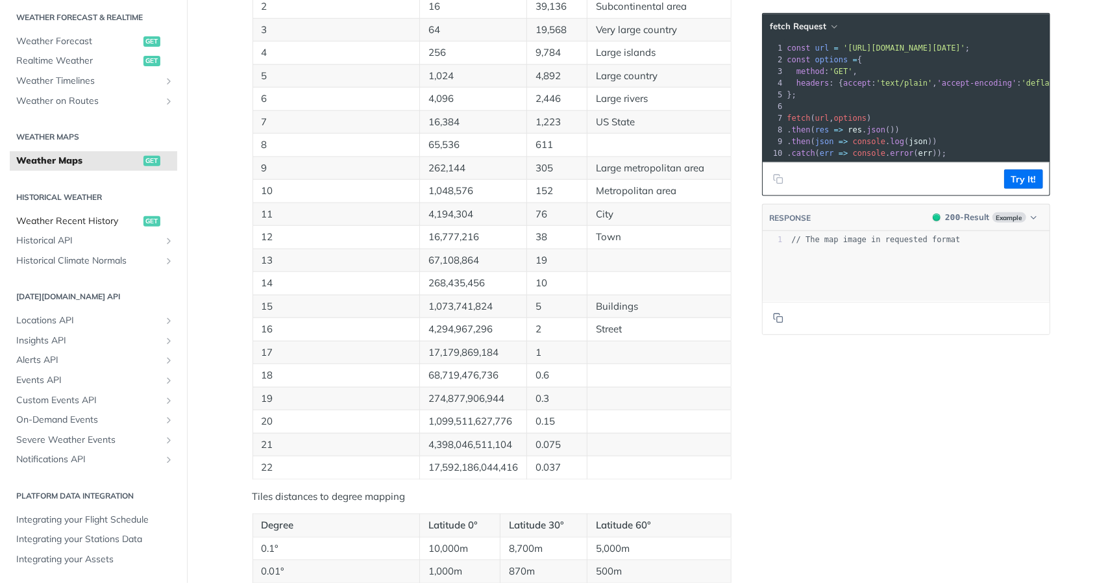
click at [71, 228] on link "Weather Recent History get" at bounding box center [93, 221] width 167 height 19
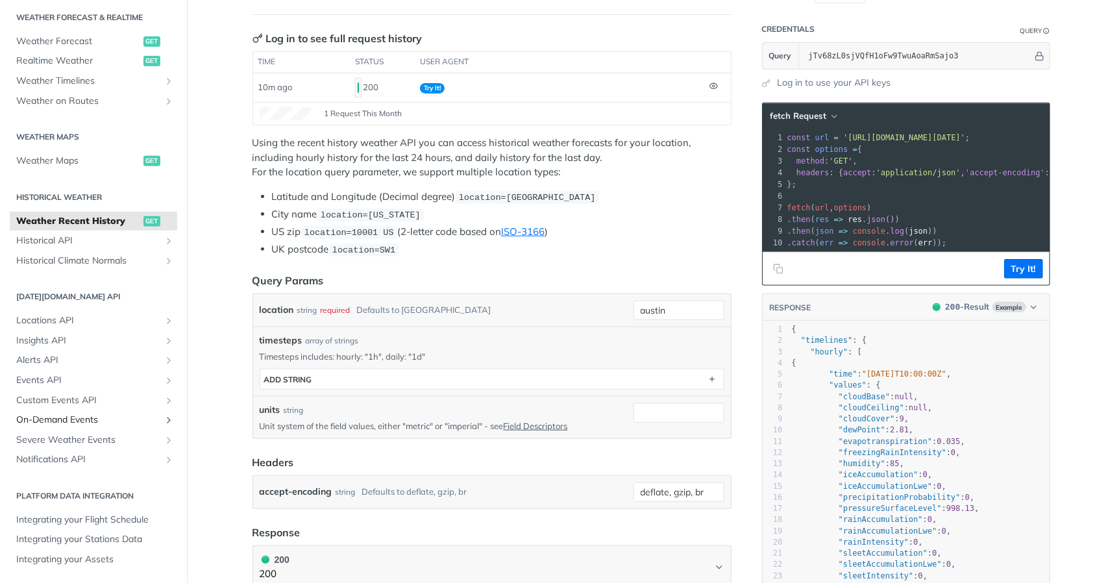
click at [91, 420] on span "On-Demand Events" at bounding box center [88, 419] width 144 height 13
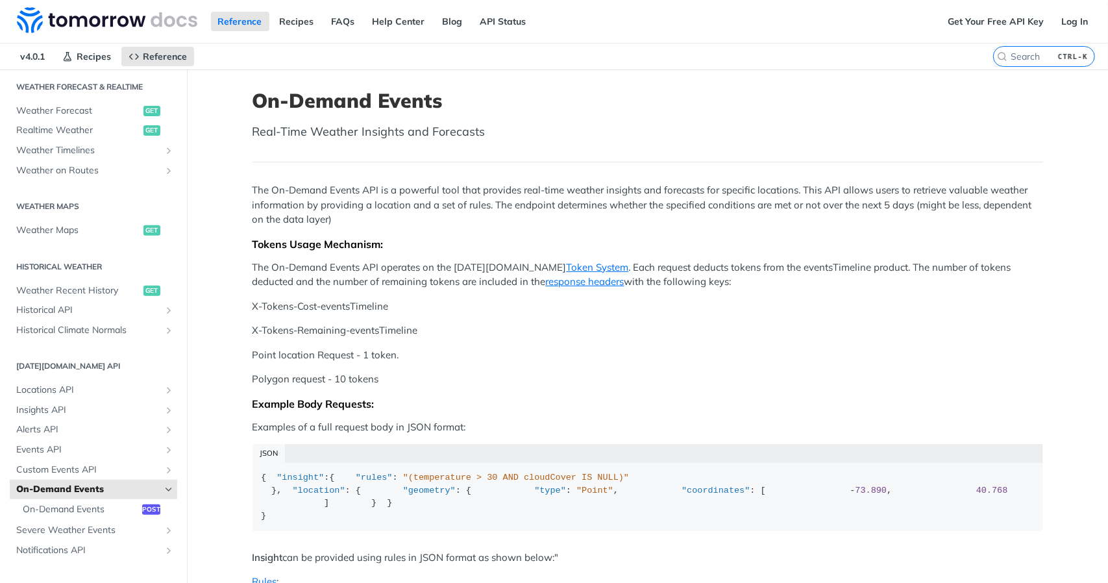
click at [102, 486] on span "On-Demand Events" at bounding box center [88, 489] width 144 height 13
click at [80, 443] on span "Events API" at bounding box center [88, 449] width 144 height 13
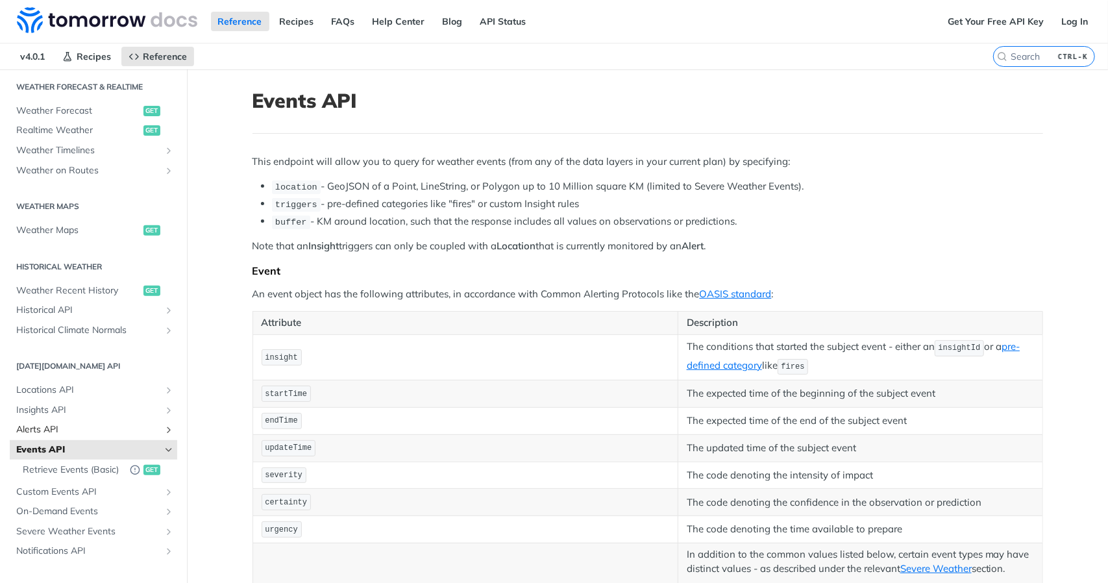
click at [80, 421] on link "Alerts API" at bounding box center [93, 429] width 167 height 19
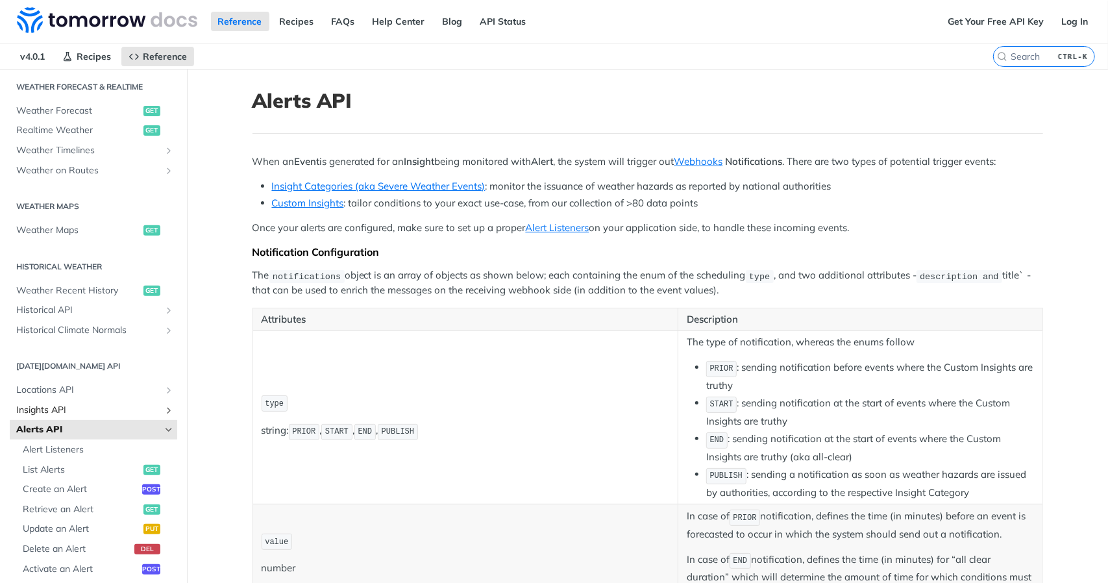
click at [78, 410] on span "Insights API" at bounding box center [88, 410] width 144 height 13
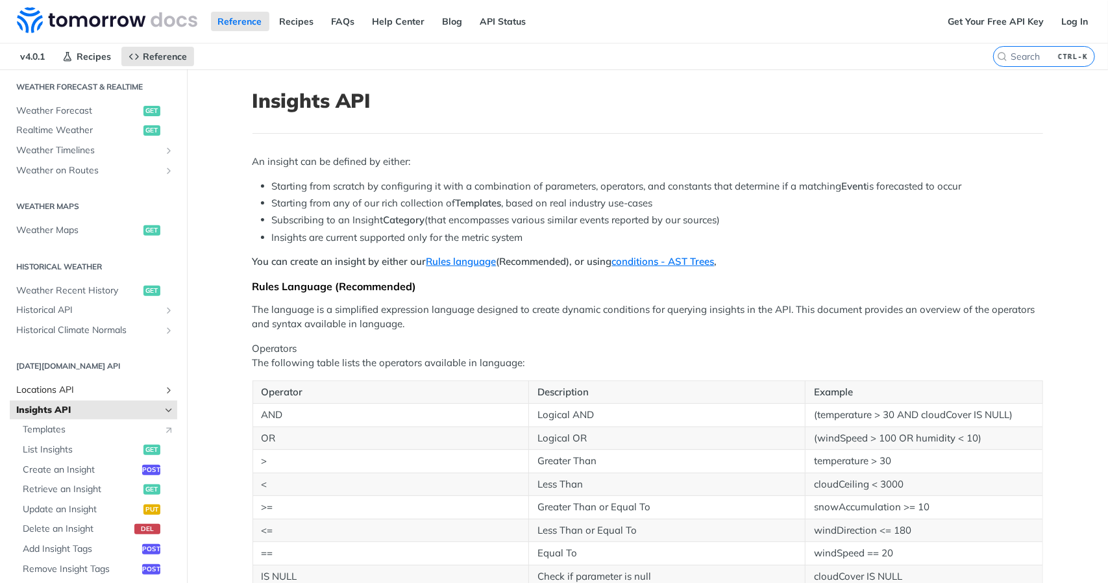
click at [71, 386] on span "Locations API" at bounding box center [88, 390] width 144 height 13
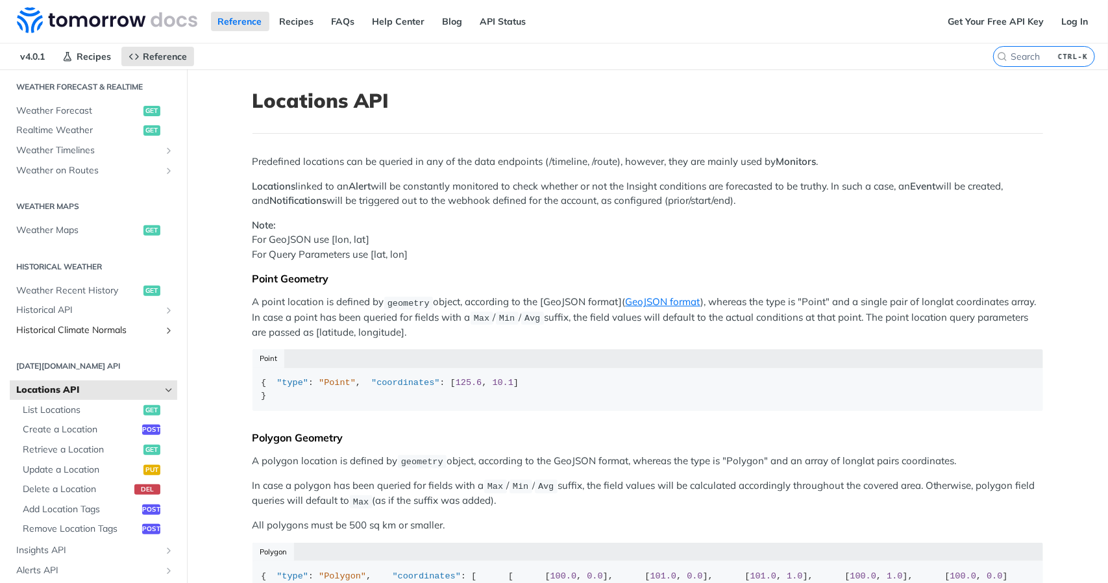
click at [70, 329] on span "Historical Climate Normals" at bounding box center [88, 330] width 144 height 13
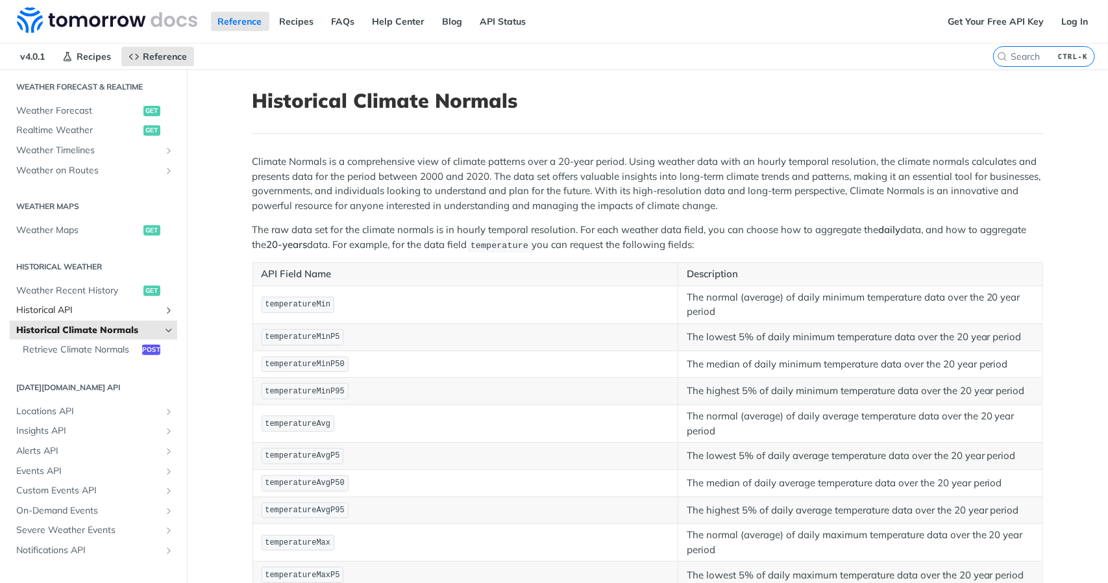
click at [61, 315] on link "Historical API" at bounding box center [93, 309] width 167 height 19
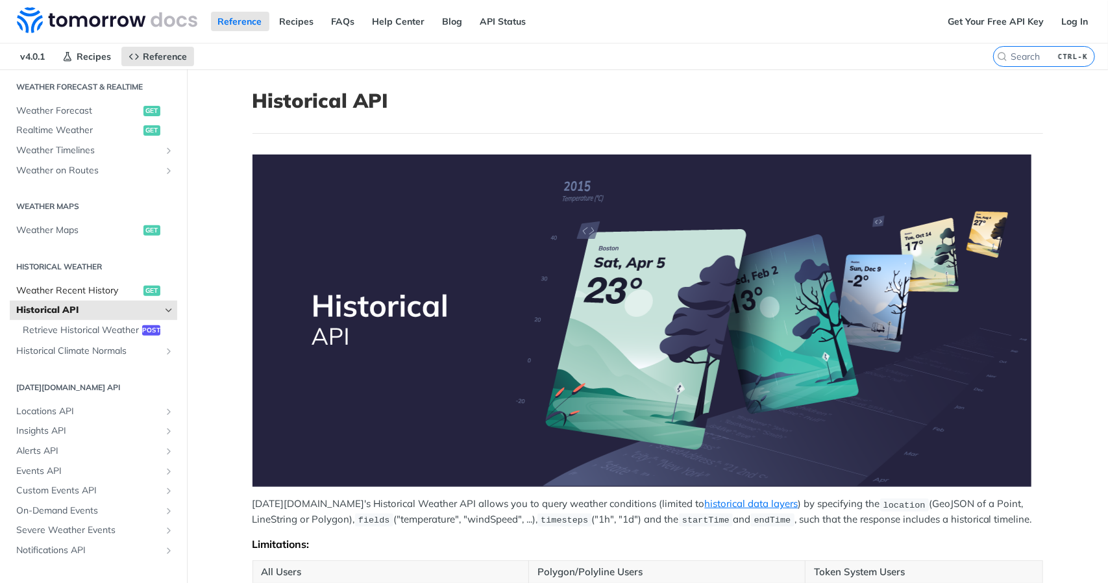
click at [63, 293] on span "Weather Recent History" at bounding box center [78, 290] width 124 height 13
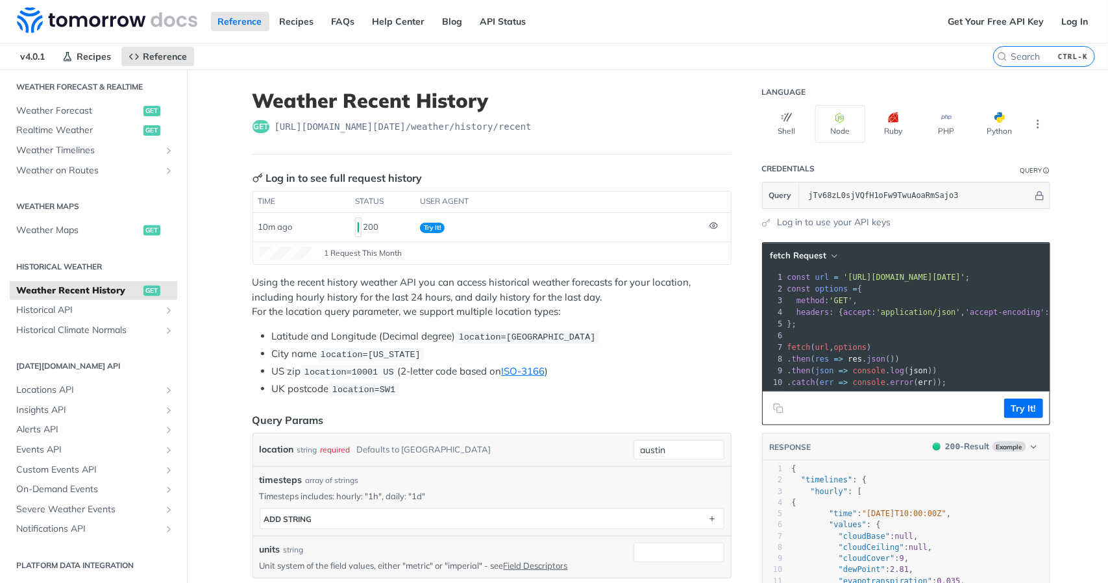
drag, startPoint x: 700, startPoint y: 323, endPoint x: 685, endPoint y: 192, distance: 131.3
click at [52, 101] on link "Weather Forecast get" at bounding box center [93, 110] width 167 height 19
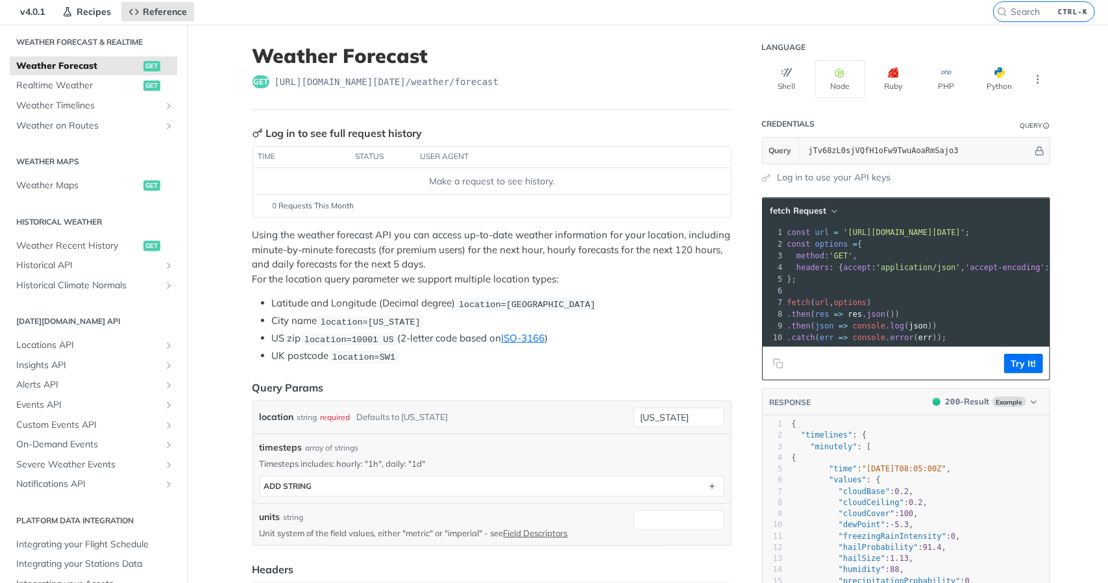
scroll to position [52, 0]
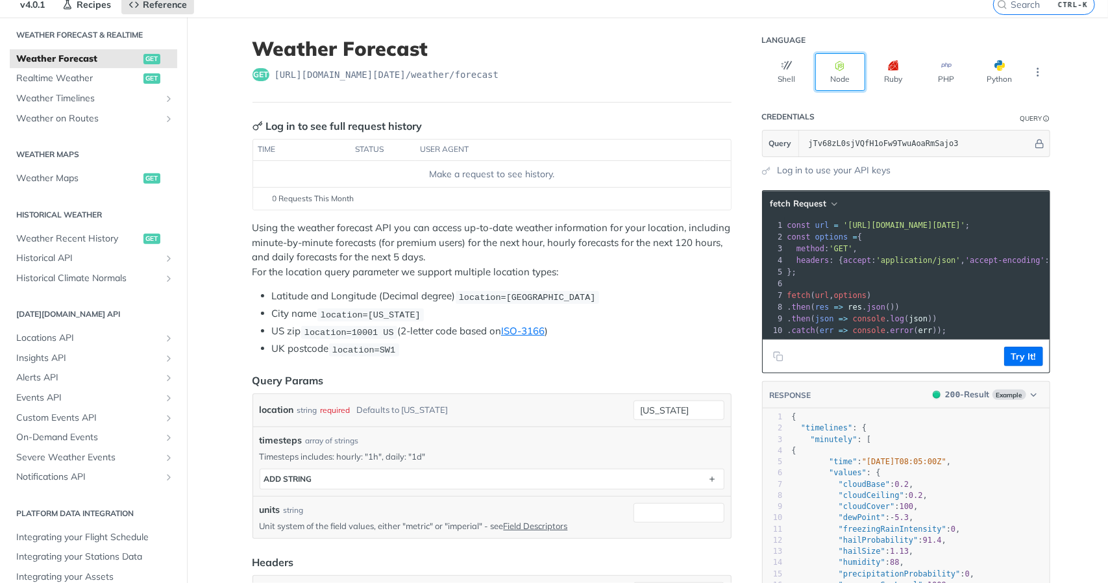
click at [835, 66] on icon "button" at bounding box center [840, 65] width 10 height 10
click at [643, 400] on input "[US_STATE]" at bounding box center [678, 409] width 91 height 19
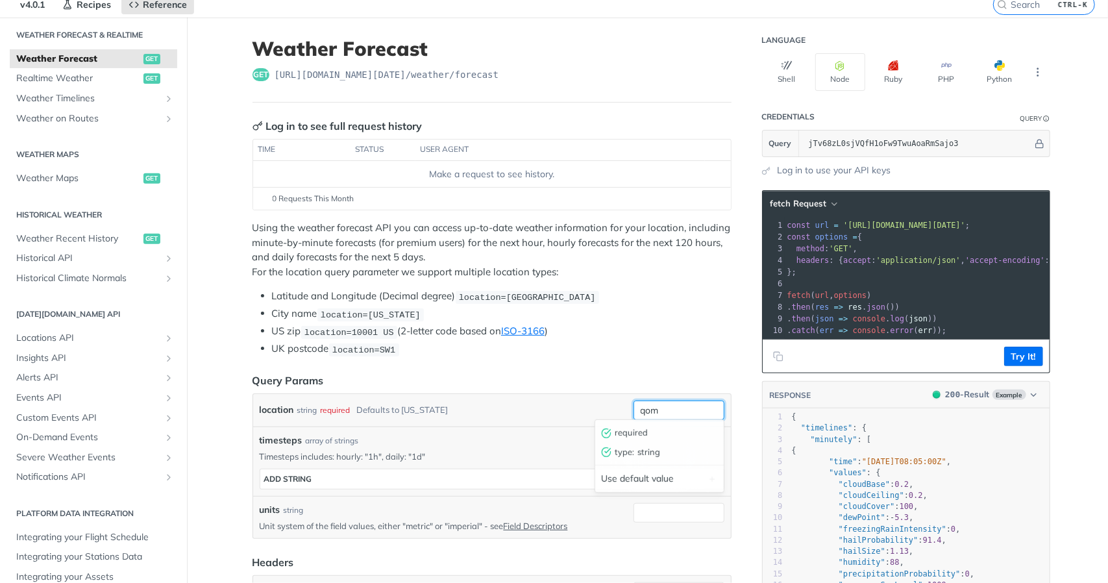
type input "qom"
click at [668, 341] on li "UK postcode location=SW1" at bounding box center [502, 348] width 460 height 15
click at [1029, 358] on button "Try It!" at bounding box center [1023, 356] width 39 height 19
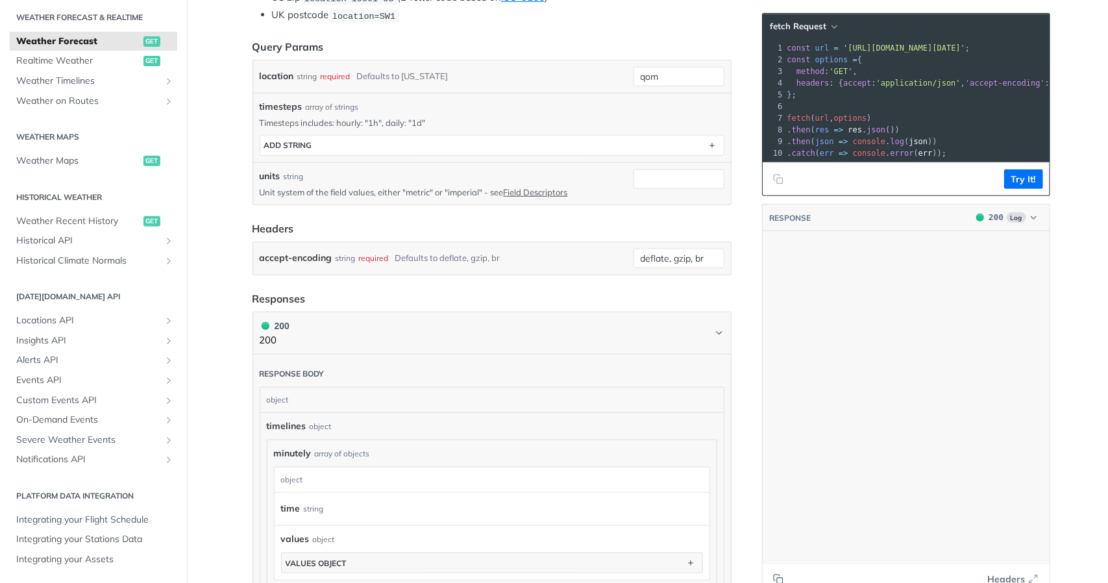
scroll to position [25640, 0]
